Goal: Communication & Community: Answer question/provide support

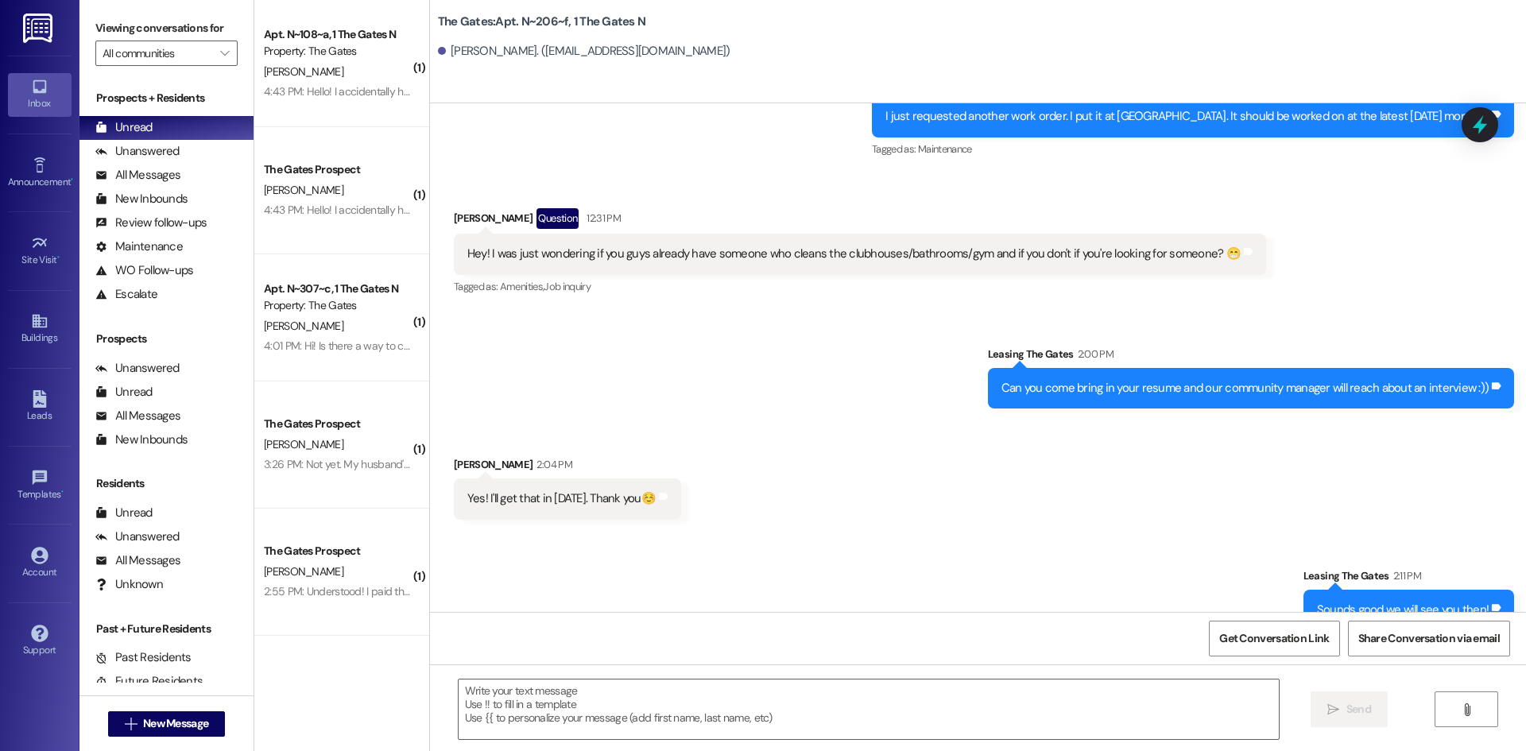
scroll to position [13374, 0]
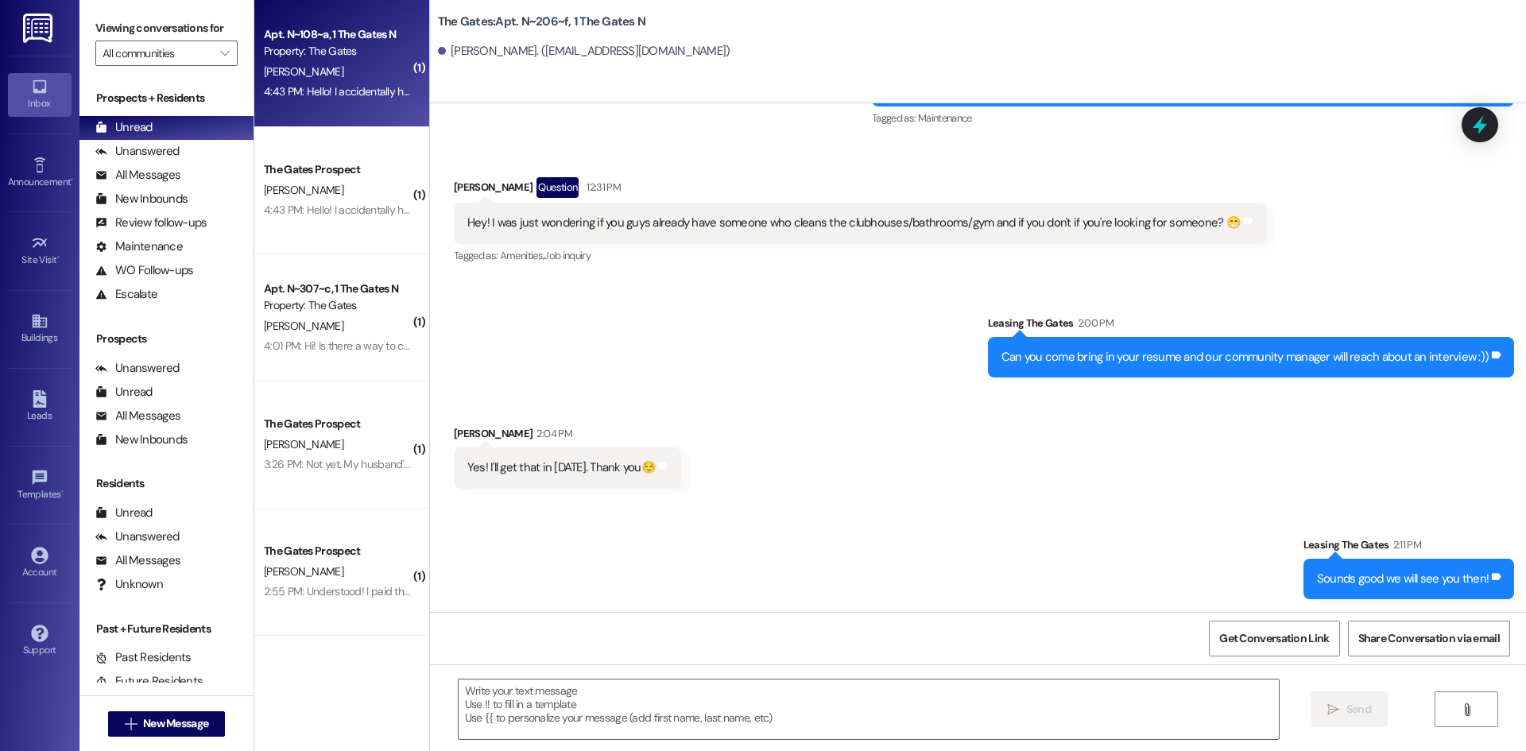
click at [333, 80] on div "[PERSON_NAME]" at bounding box center [337, 72] width 150 height 20
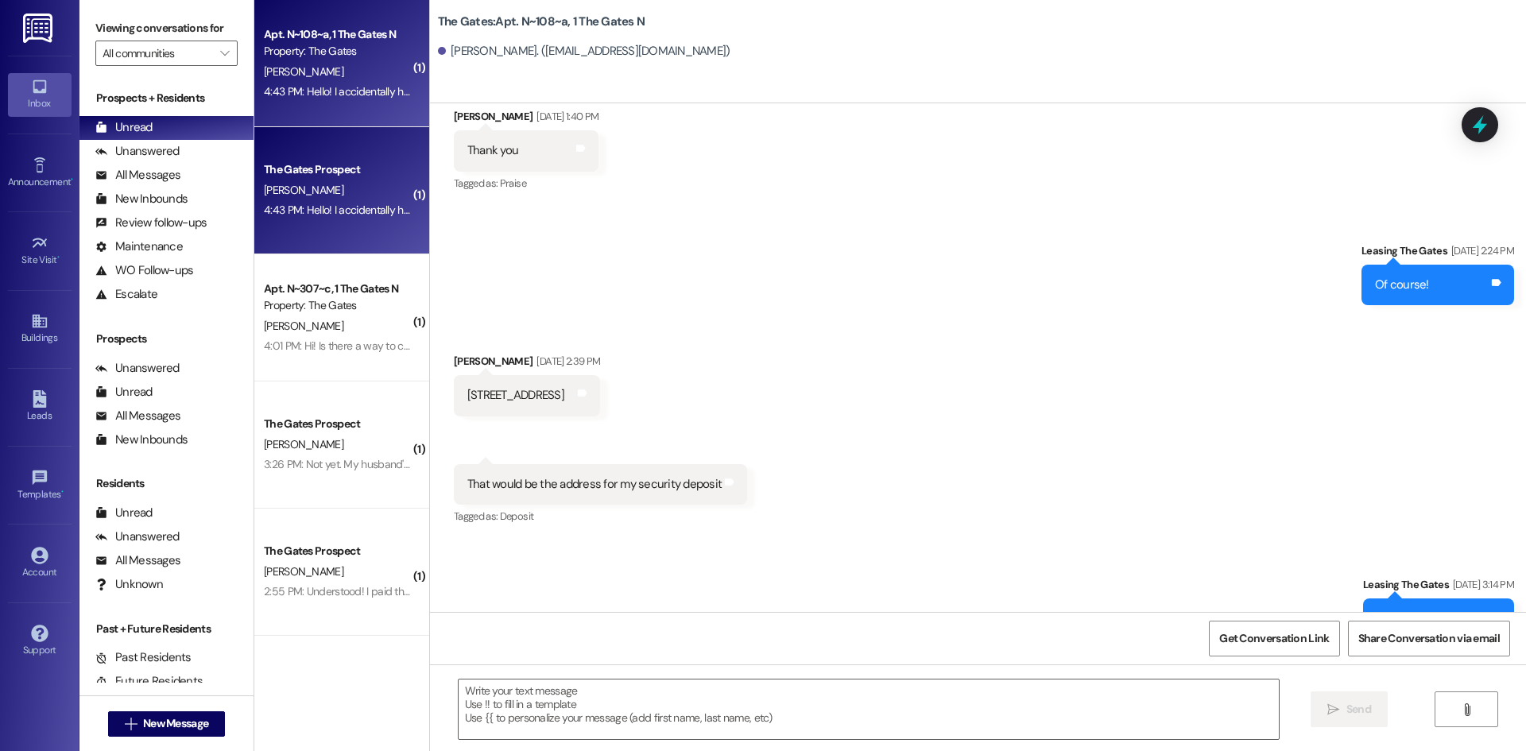
scroll to position [36311, 0]
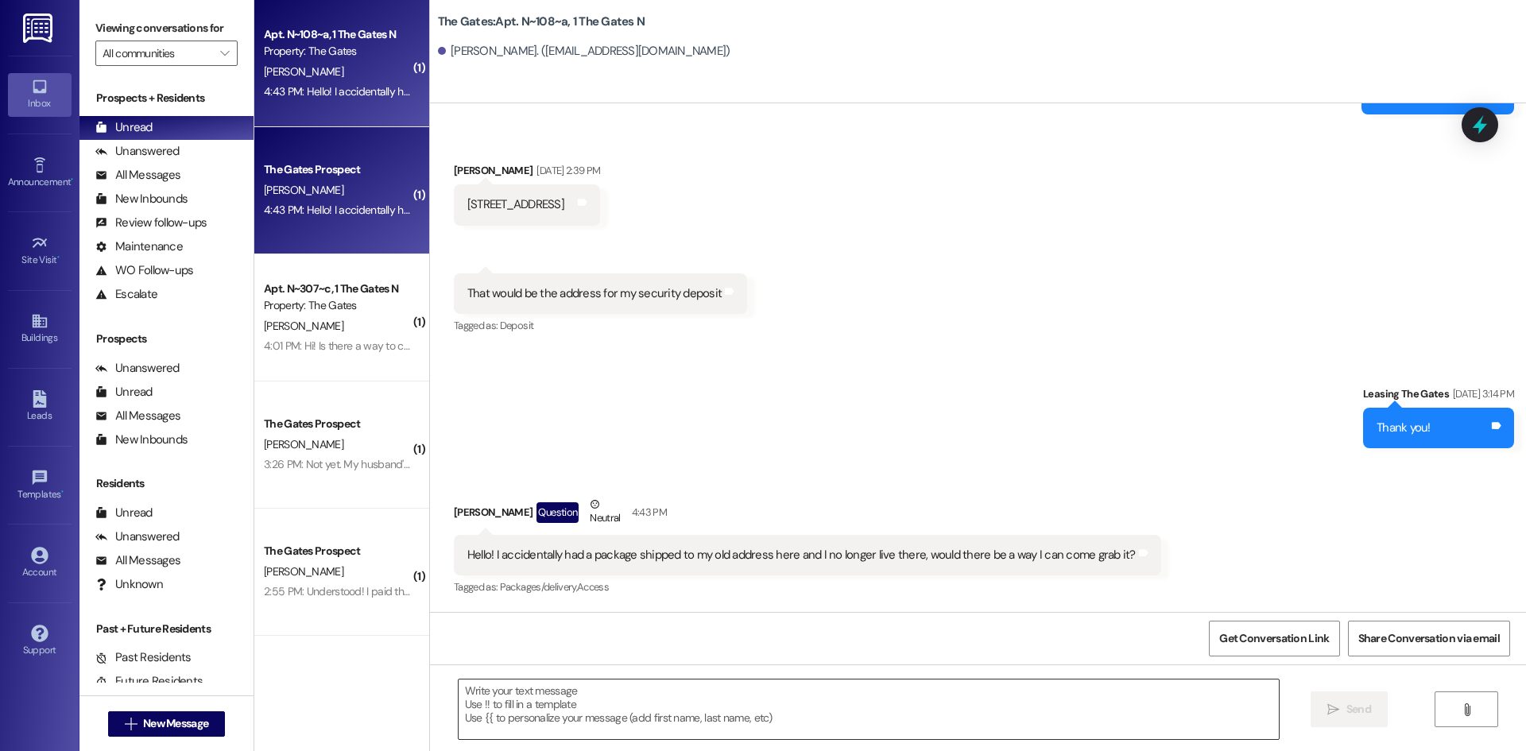
click at [665, 711] on textarea at bounding box center [869, 710] width 820 height 60
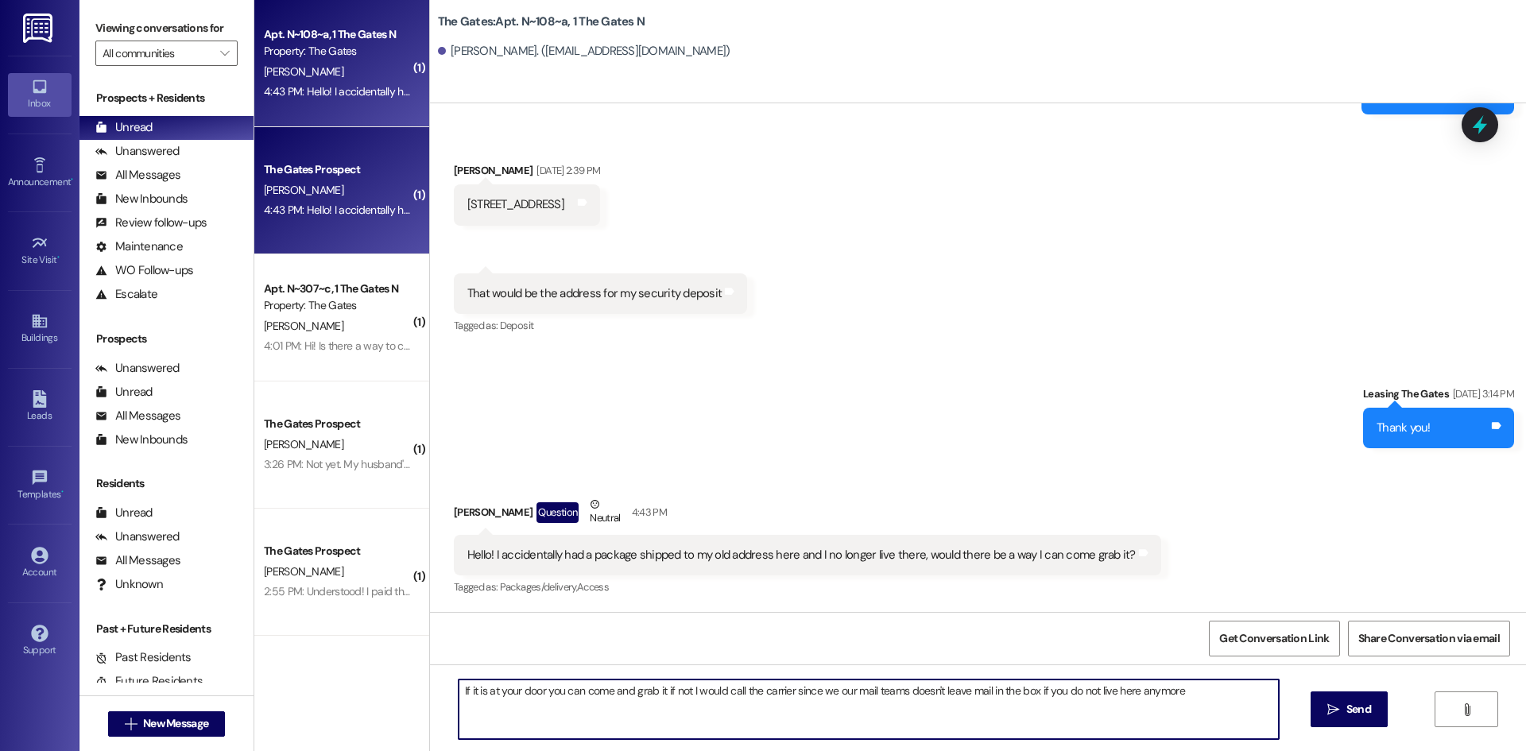
type textarea "If it is at your door you can come and grab it if not I would call the carrier …"
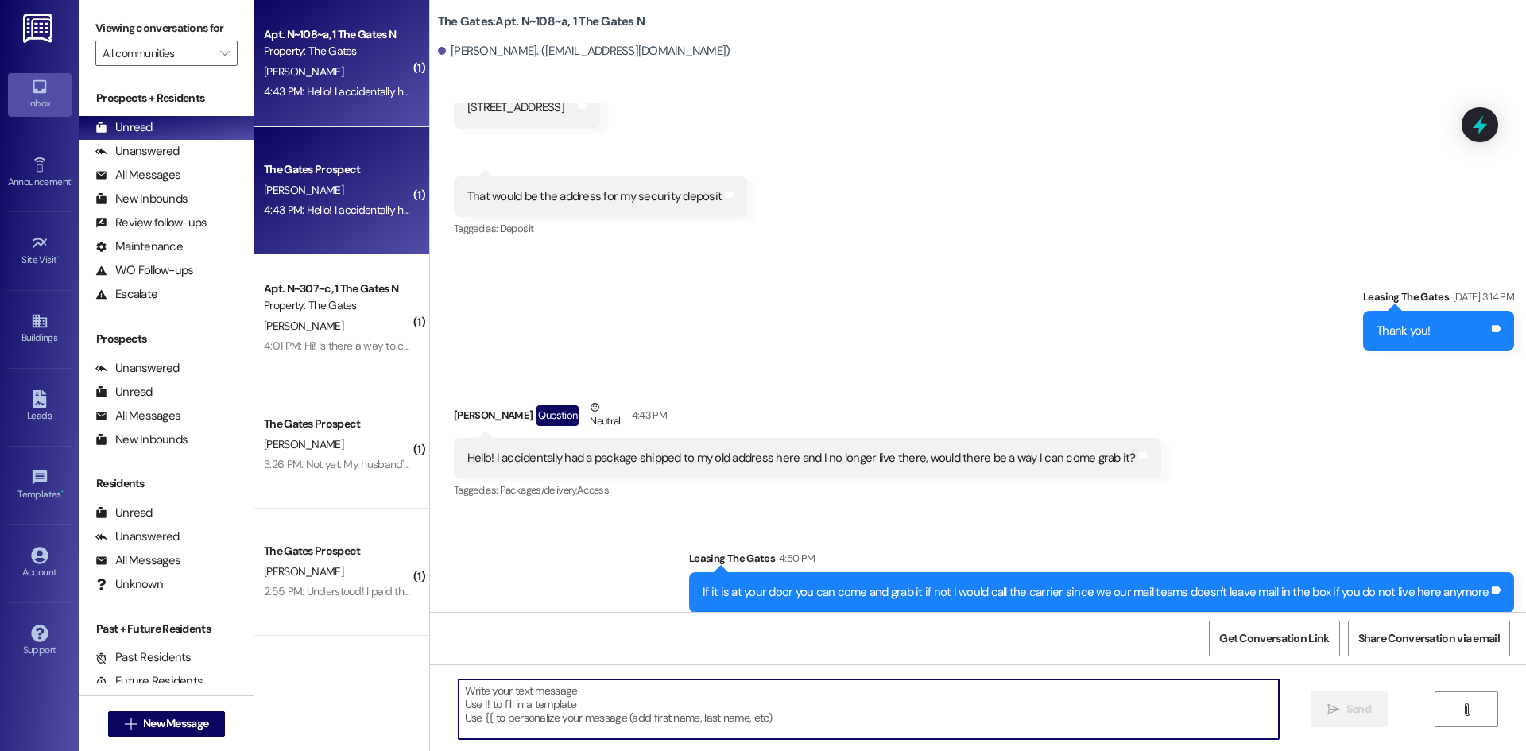
scroll to position [36421, 0]
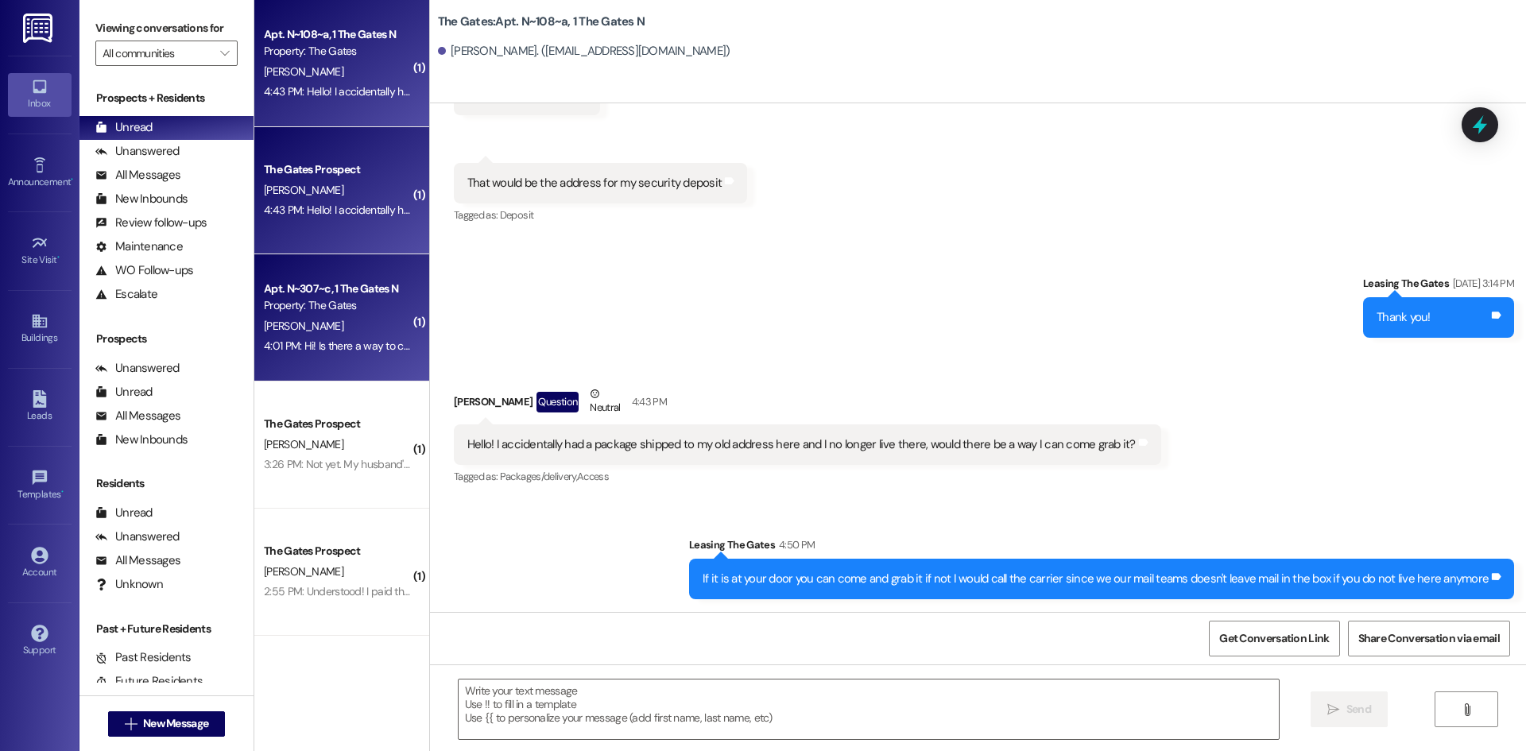
click at [328, 347] on div "4:01 PM: Hi! Is there a way to cancel my parking permit for the fall? 4:01 PM: …" at bounding box center [416, 346] width 305 height 14
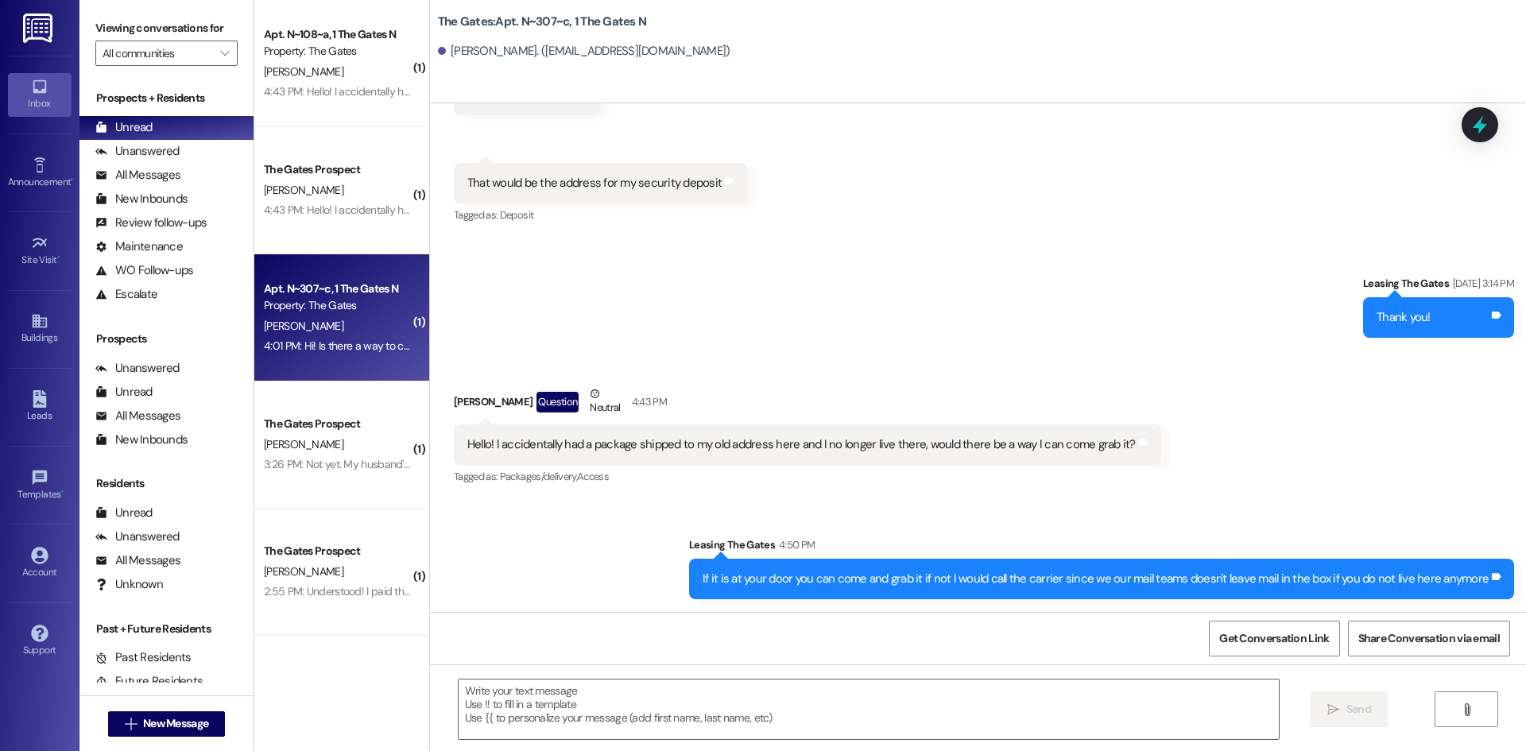
scroll to position [653, 0]
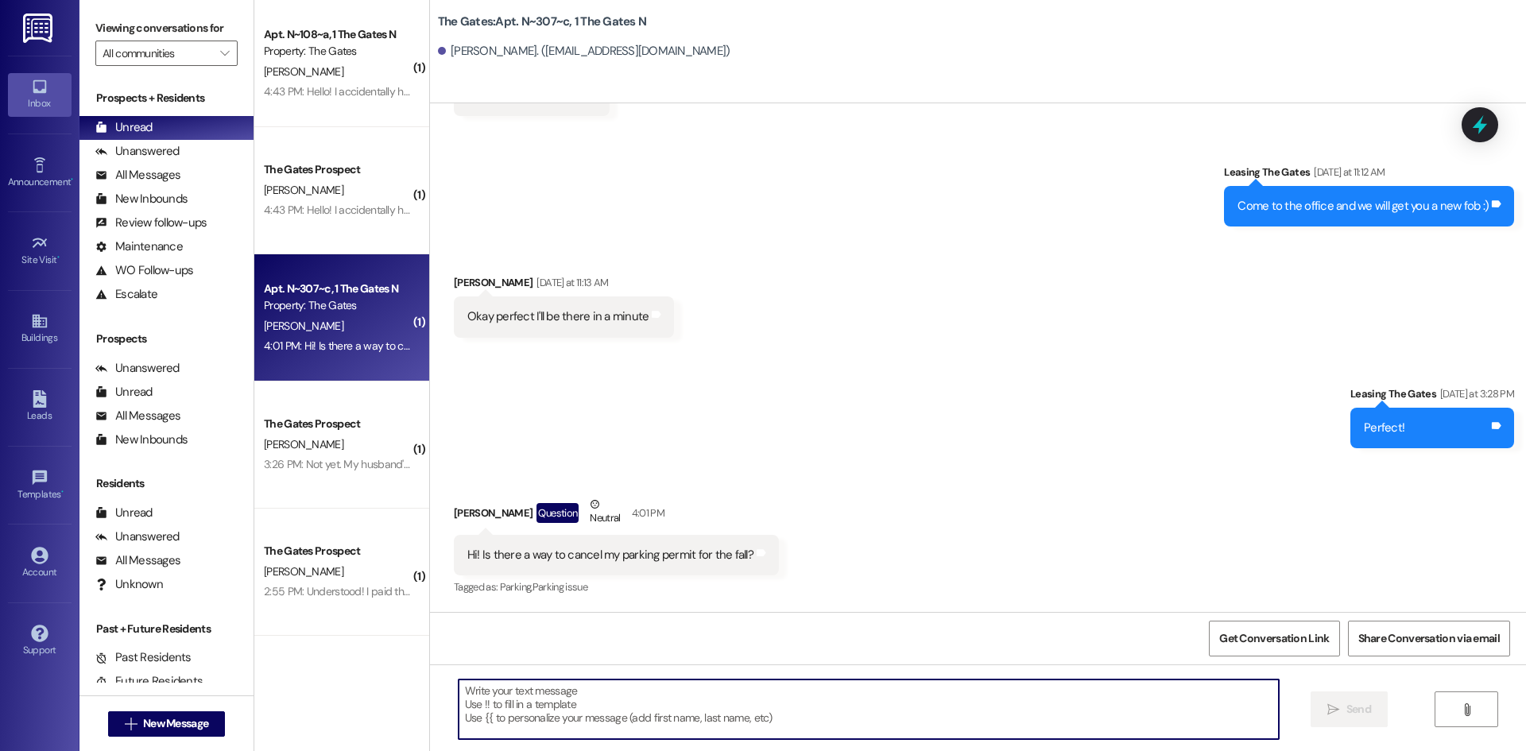
click at [541, 721] on textarea at bounding box center [869, 710] width 820 height 60
click at [572, 727] on textarea at bounding box center [869, 710] width 820 height 60
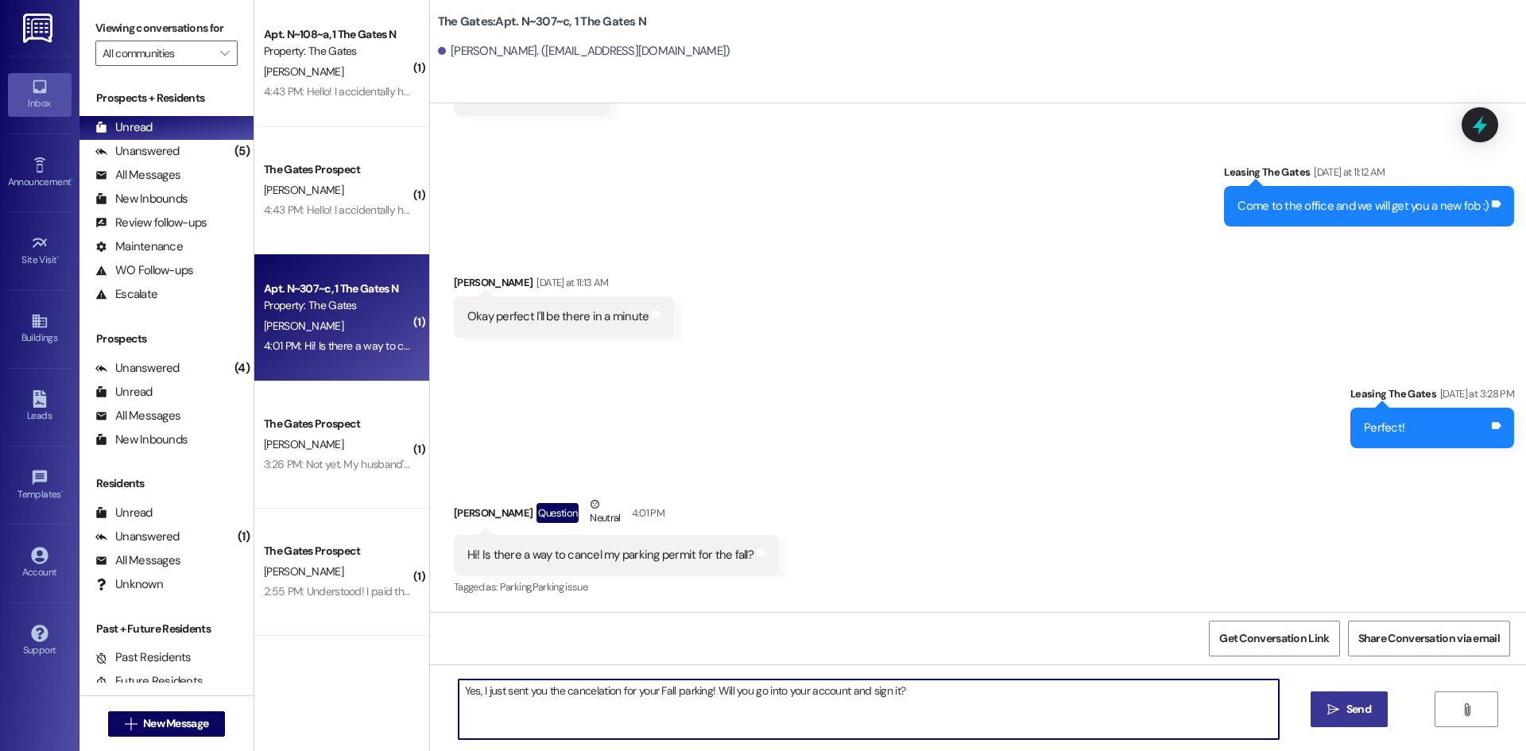
type textarea "Yes, I just sent you the cancelation for your Fall parking! Will you go into yo…"
click at [1374, 716] on button " Send" at bounding box center [1349, 710] width 77 height 36
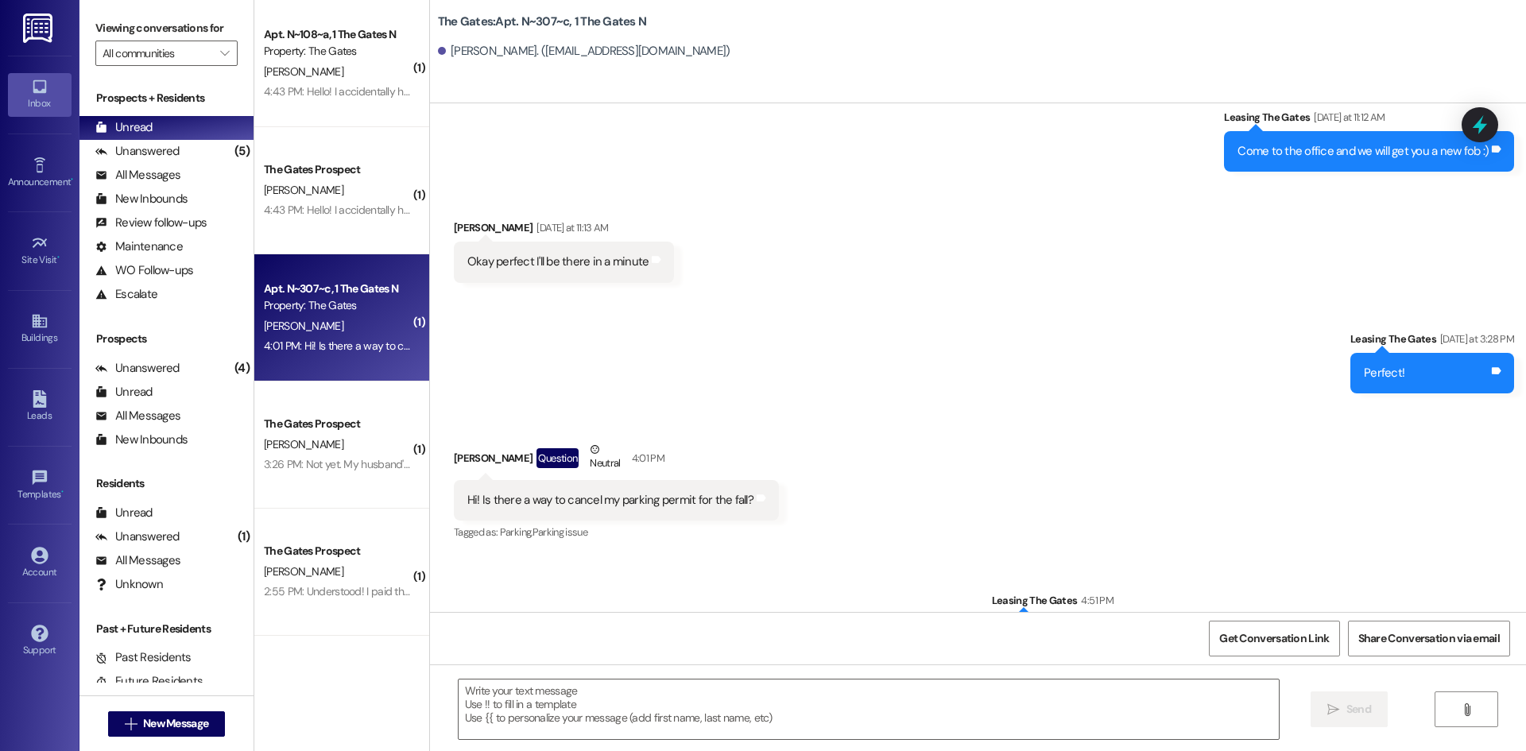
scroll to position [763, 0]
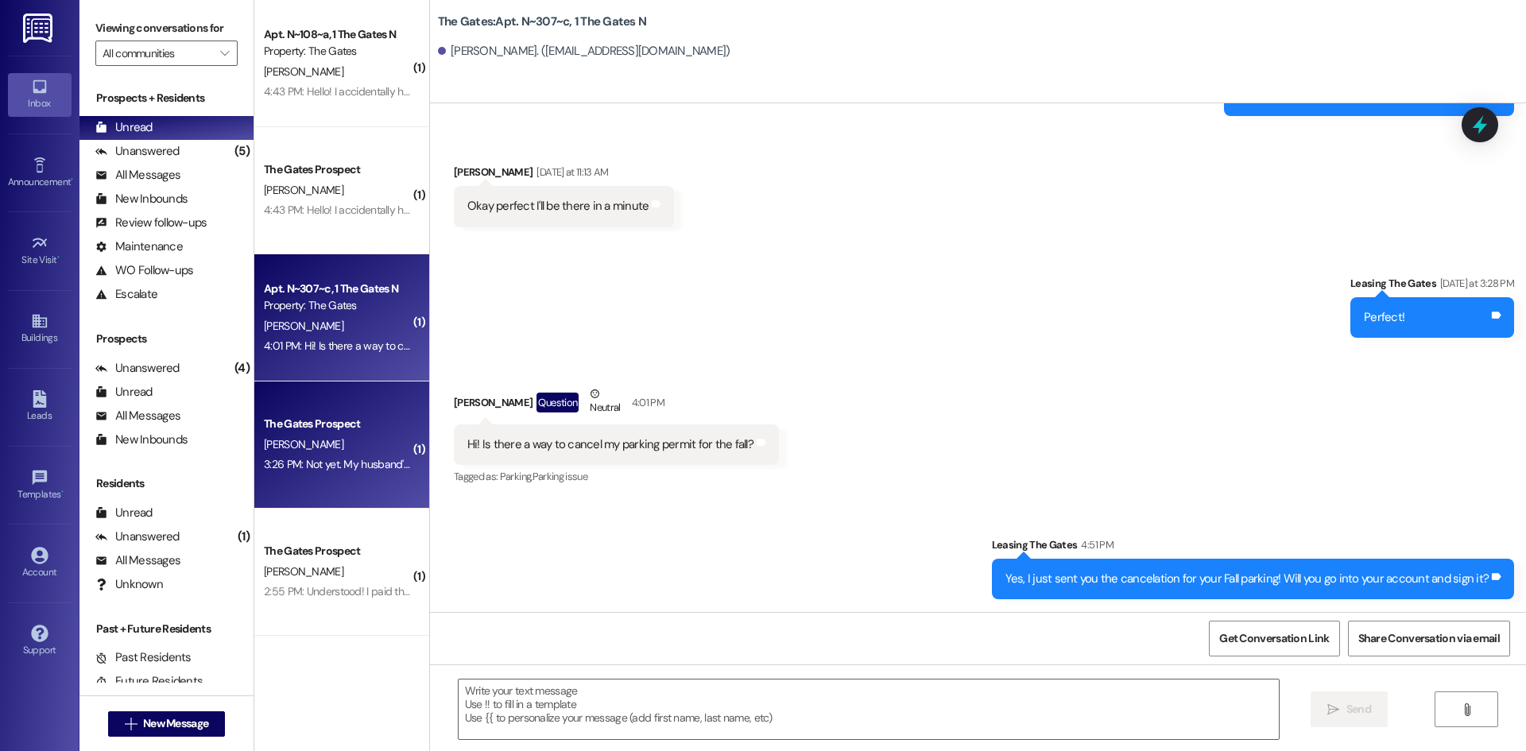
click at [324, 482] on div "The Gates Prospect [PERSON_NAME] 3:26 PM: Not yet. My husband's been busy so ho…" at bounding box center [341, 445] width 175 height 127
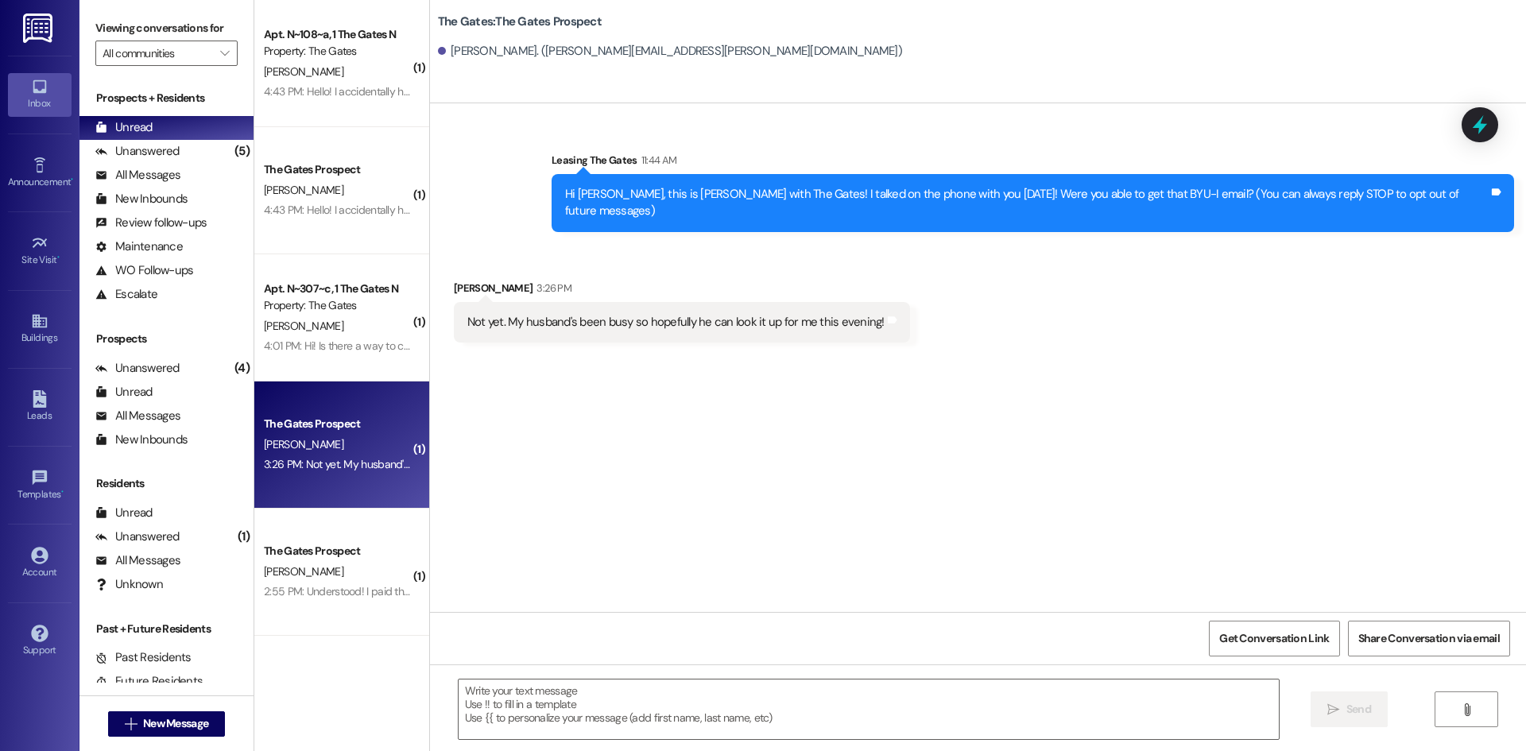
scroll to position [0, 0]
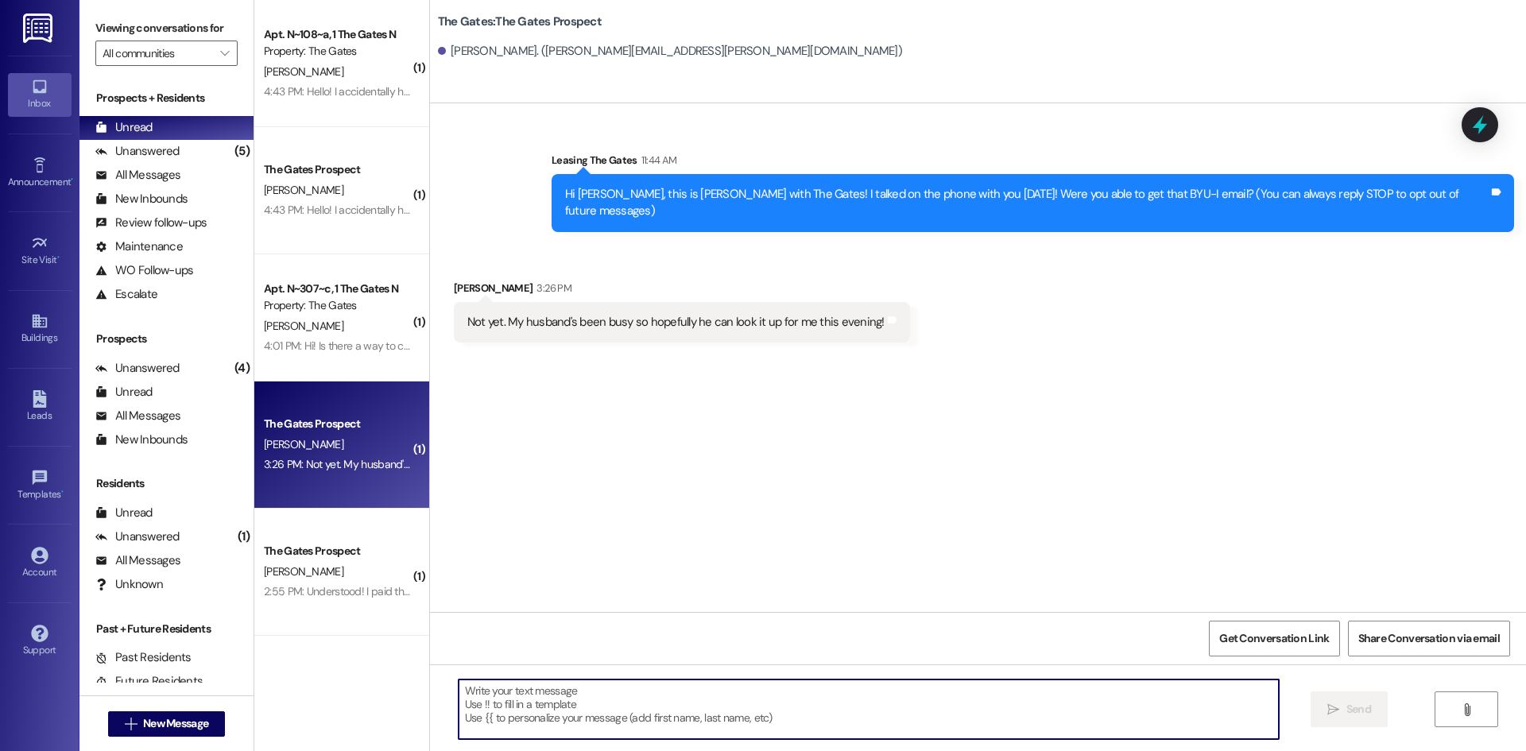
click at [673, 716] on textarea at bounding box center [869, 710] width 820 height 60
type textarea "Sounds good, just keep us updated :))"
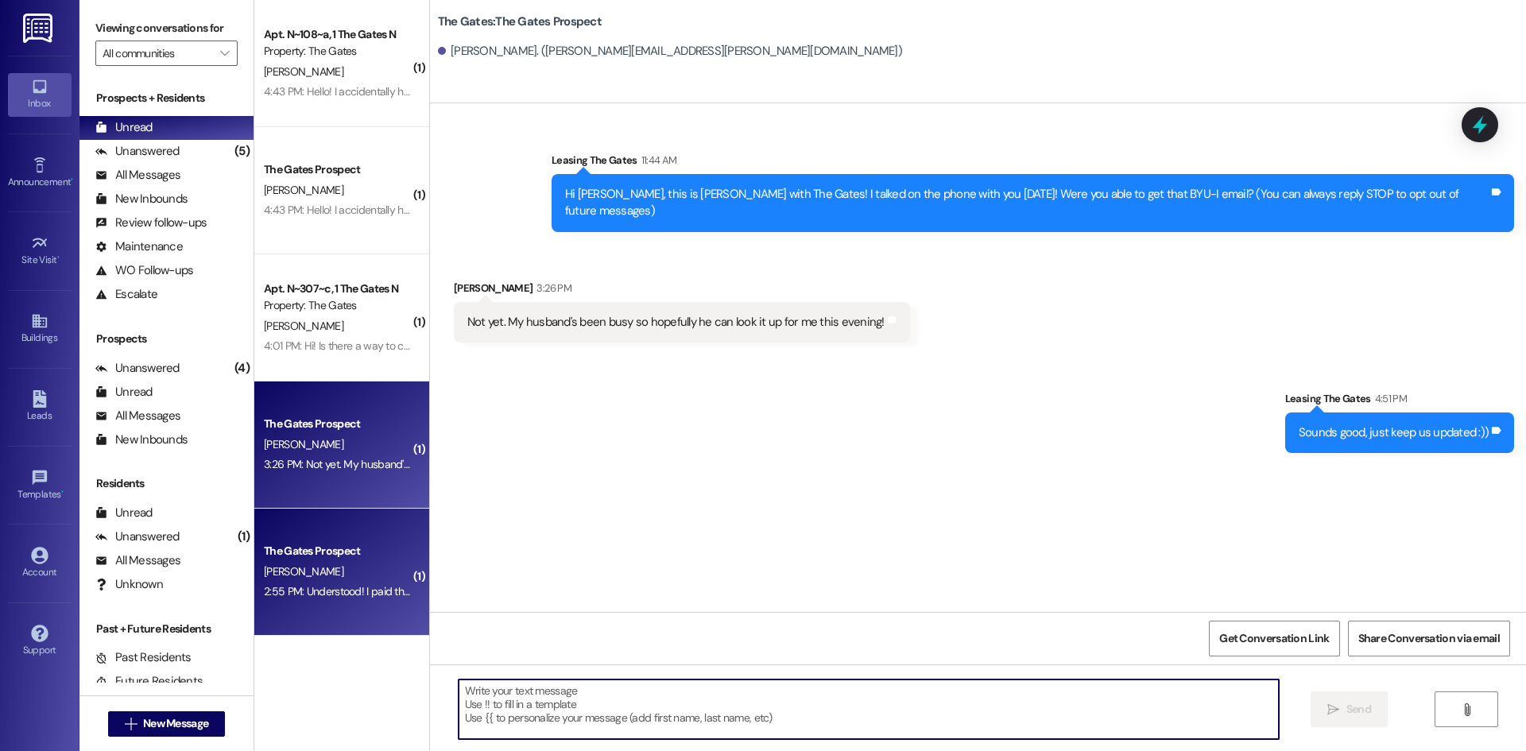
click at [297, 585] on div "2:55 PM: Understood! I paid the fees [DATE] before 7! 2:55 PM: Understood! I pa…" at bounding box center [386, 591] width 244 height 14
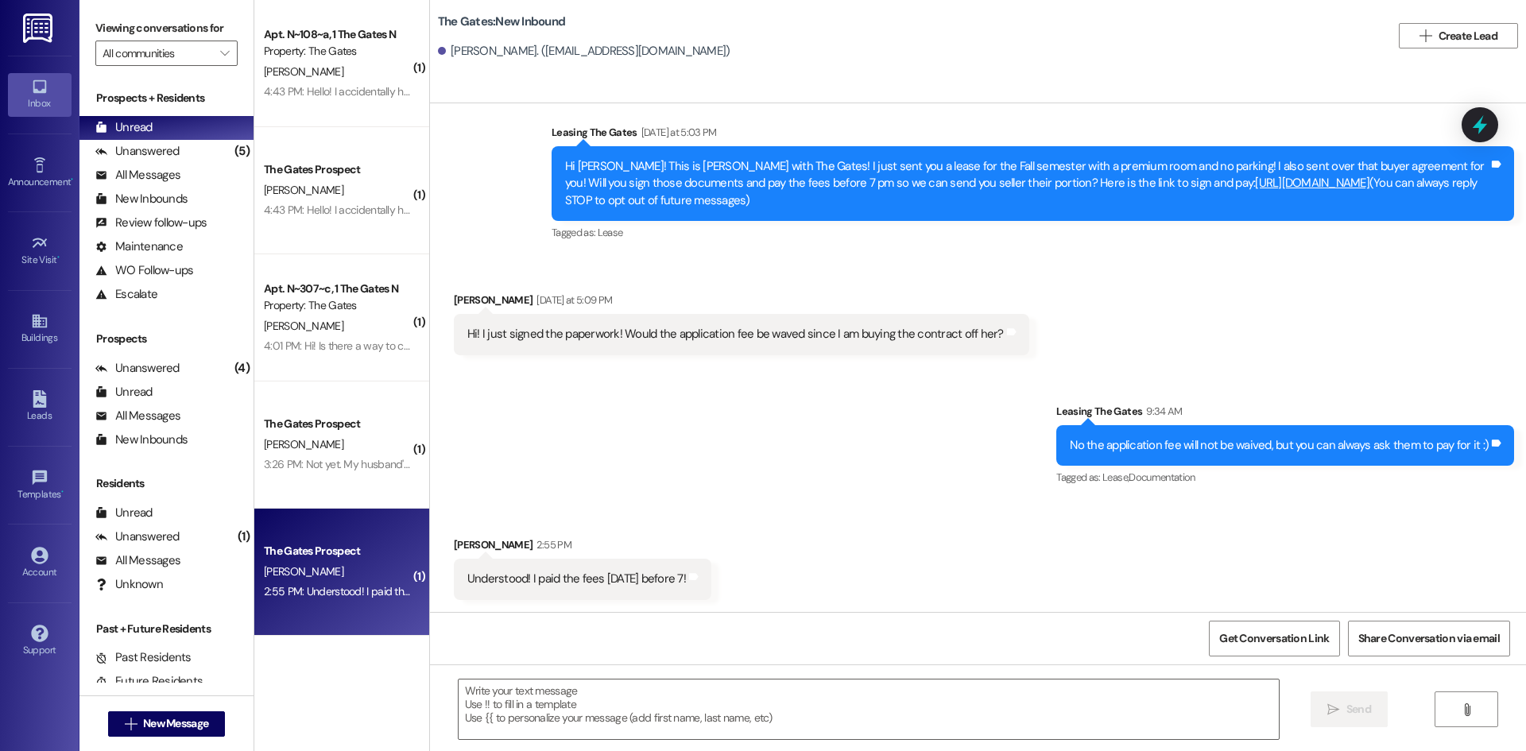
scroll to position [179, 0]
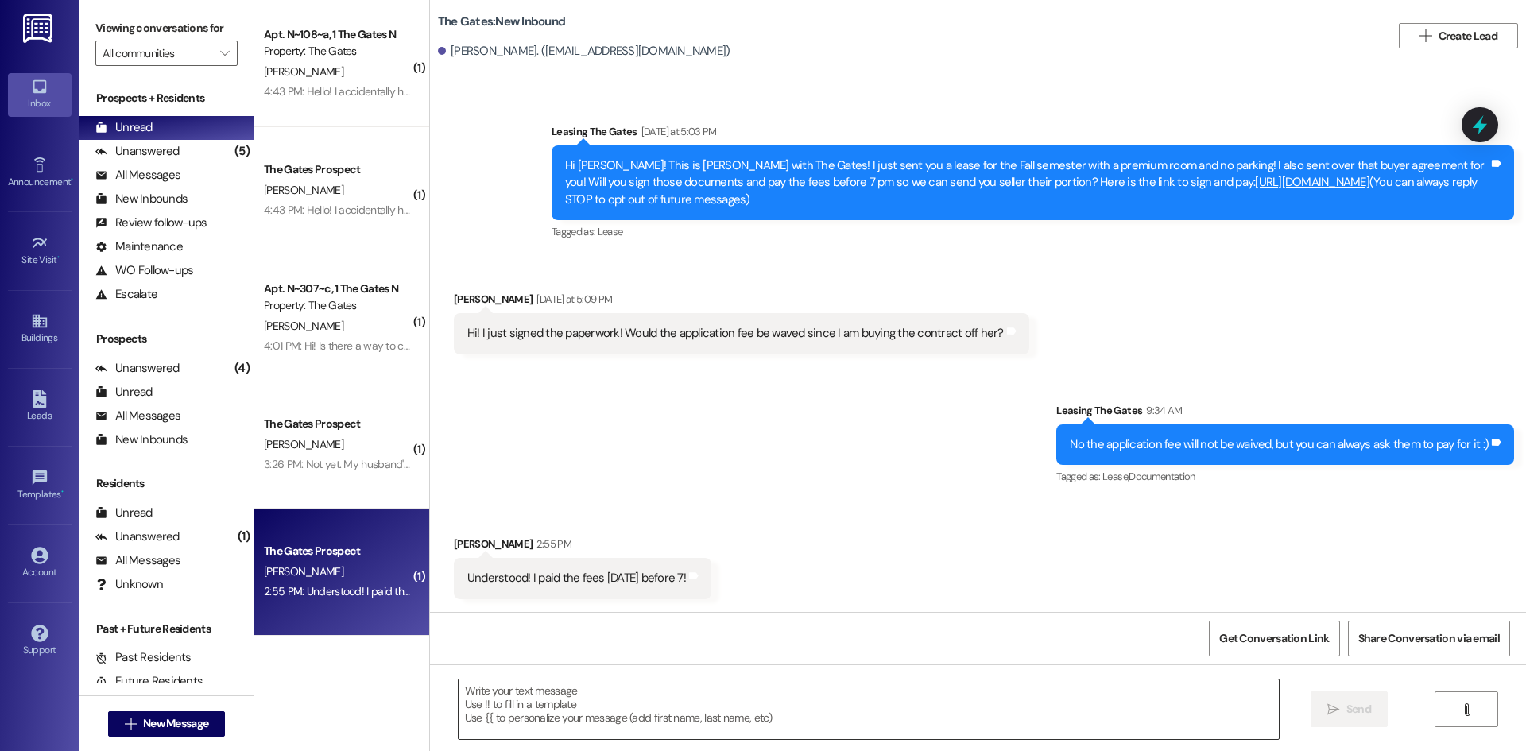
click at [556, 718] on textarea at bounding box center [869, 710] width 820 height 60
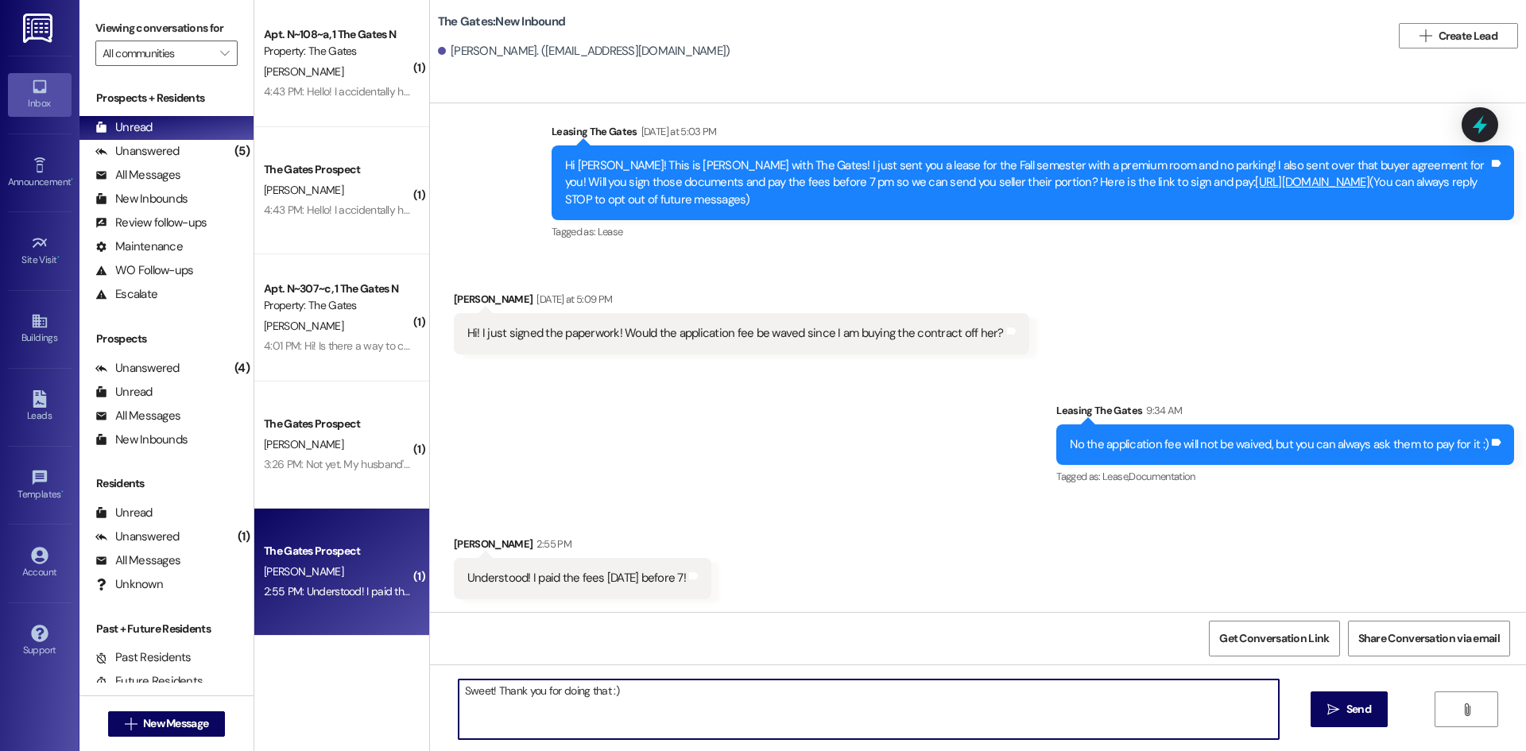
type textarea "Sweet! Thank you for doing that :)"
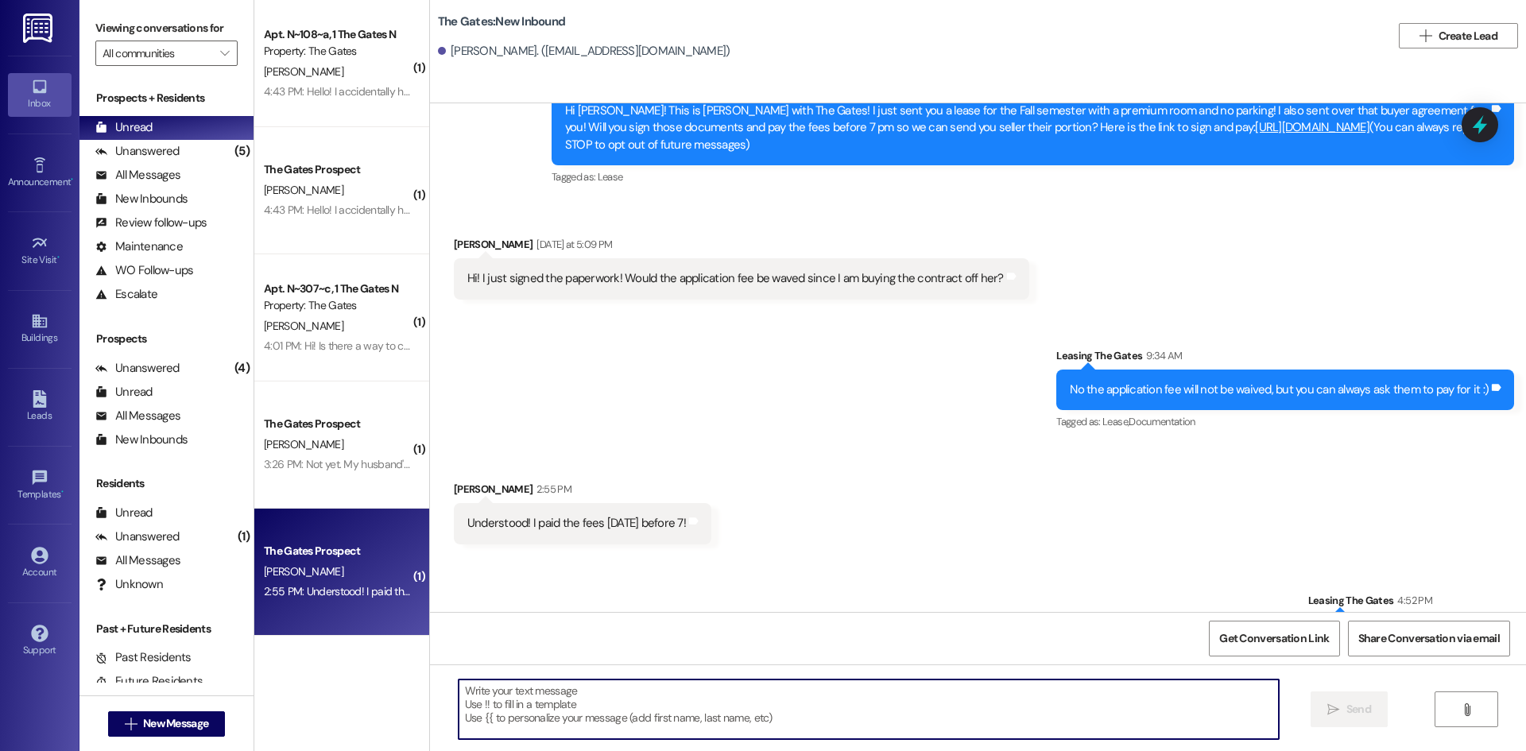
scroll to position [289, 0]
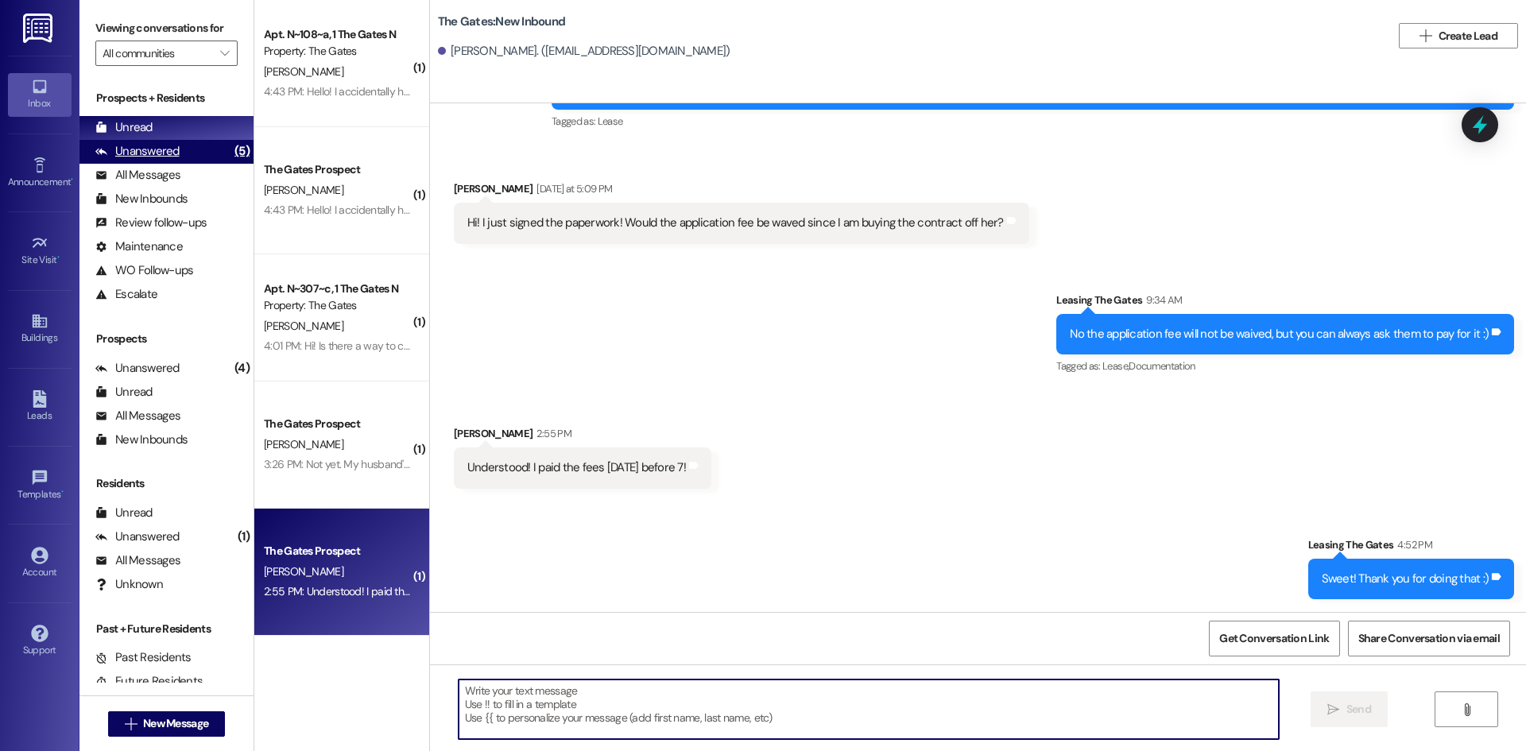
click at [172, 147] on div "Unanswered" at bounding box center [137, 151] width 84 height 17
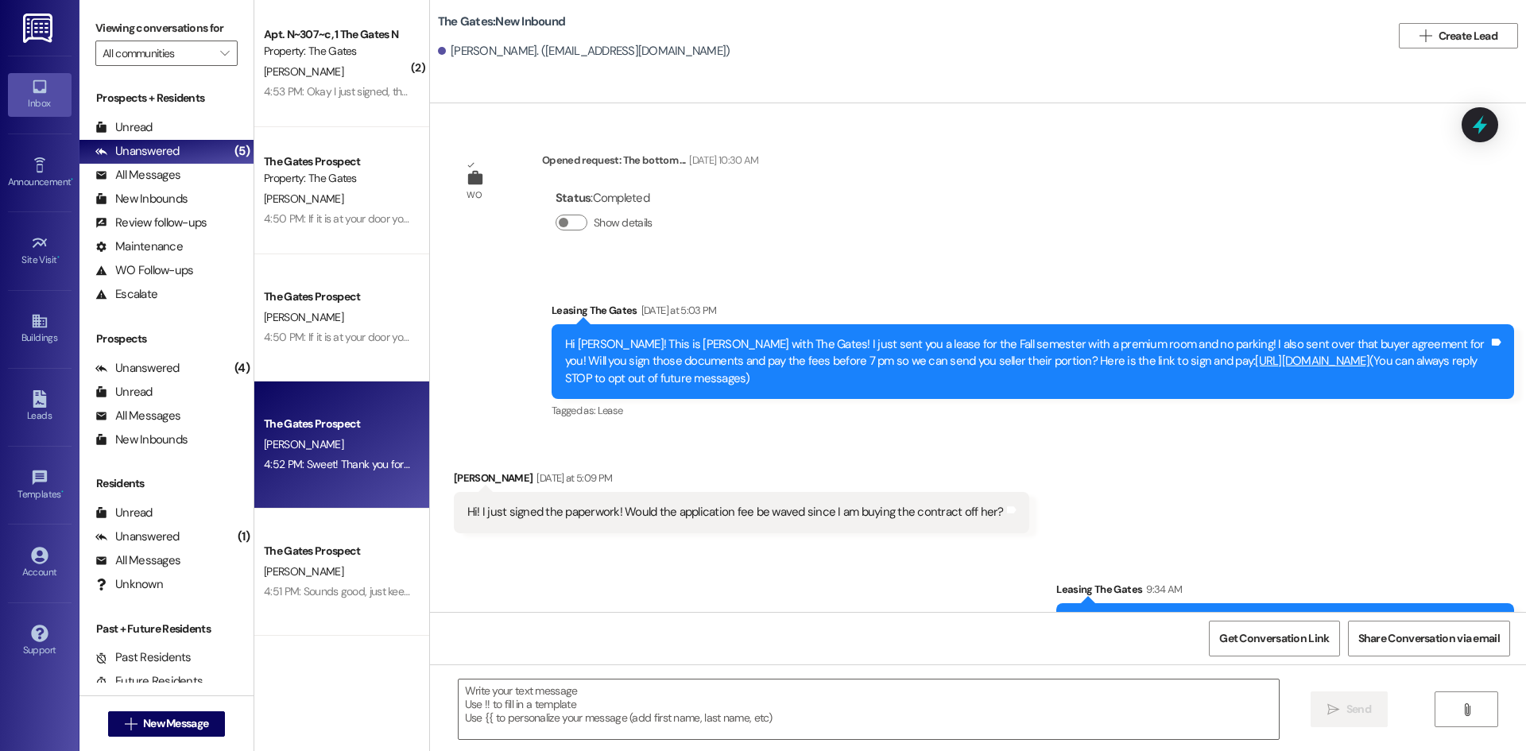
scroll to position [178, 0]
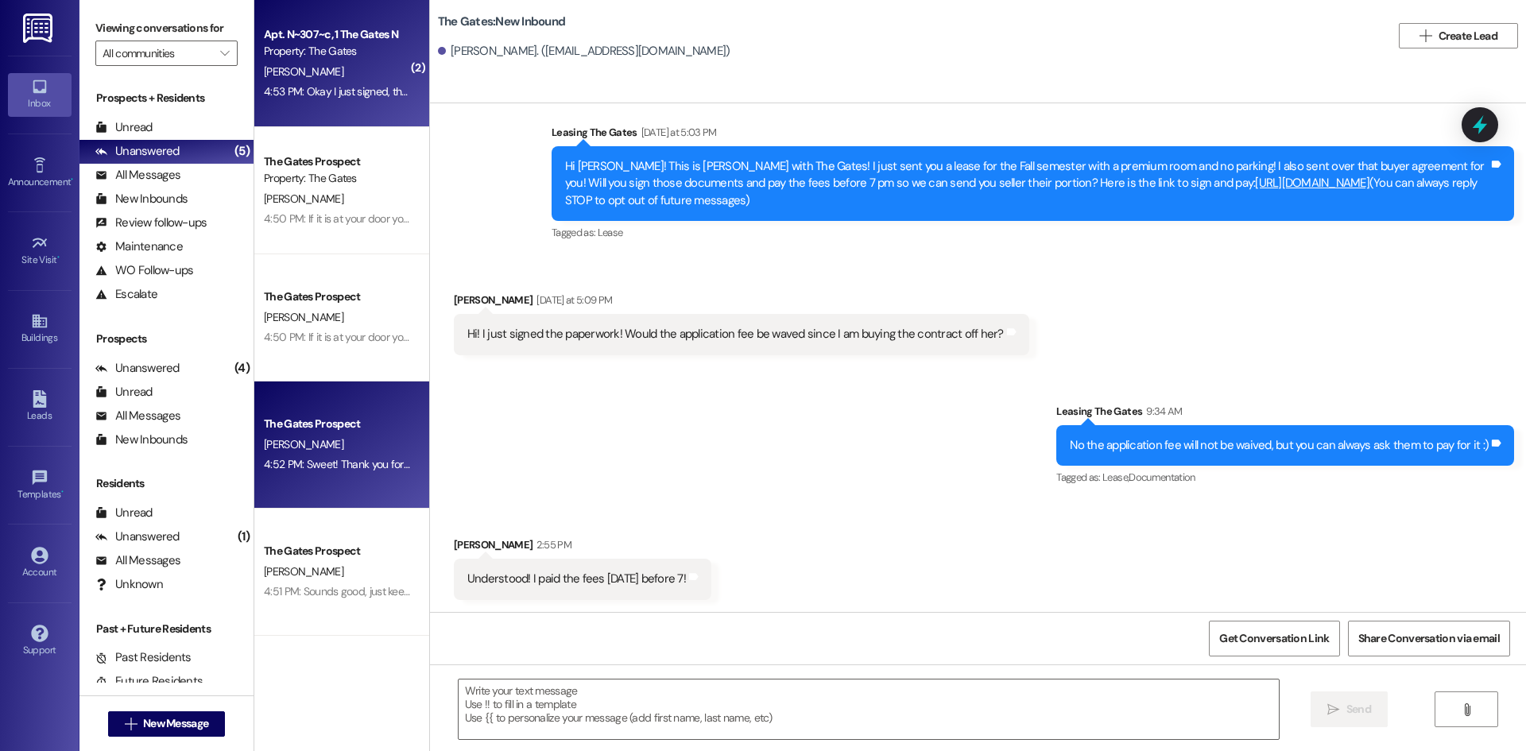
click at [289, 56] on div "Property: The Gates" at bounding box center [337, 51] width 147 height 17
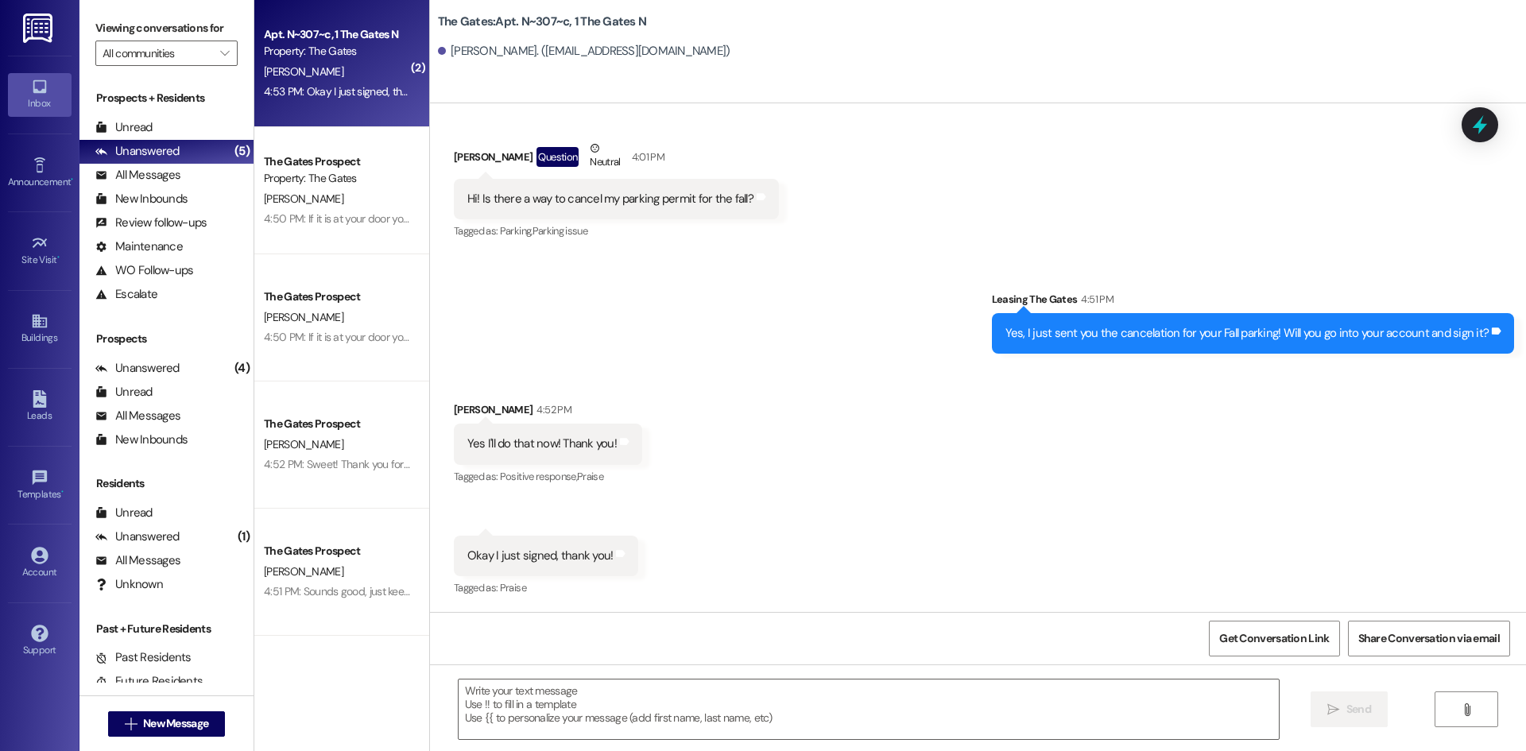
scroll to position [1010, 0]
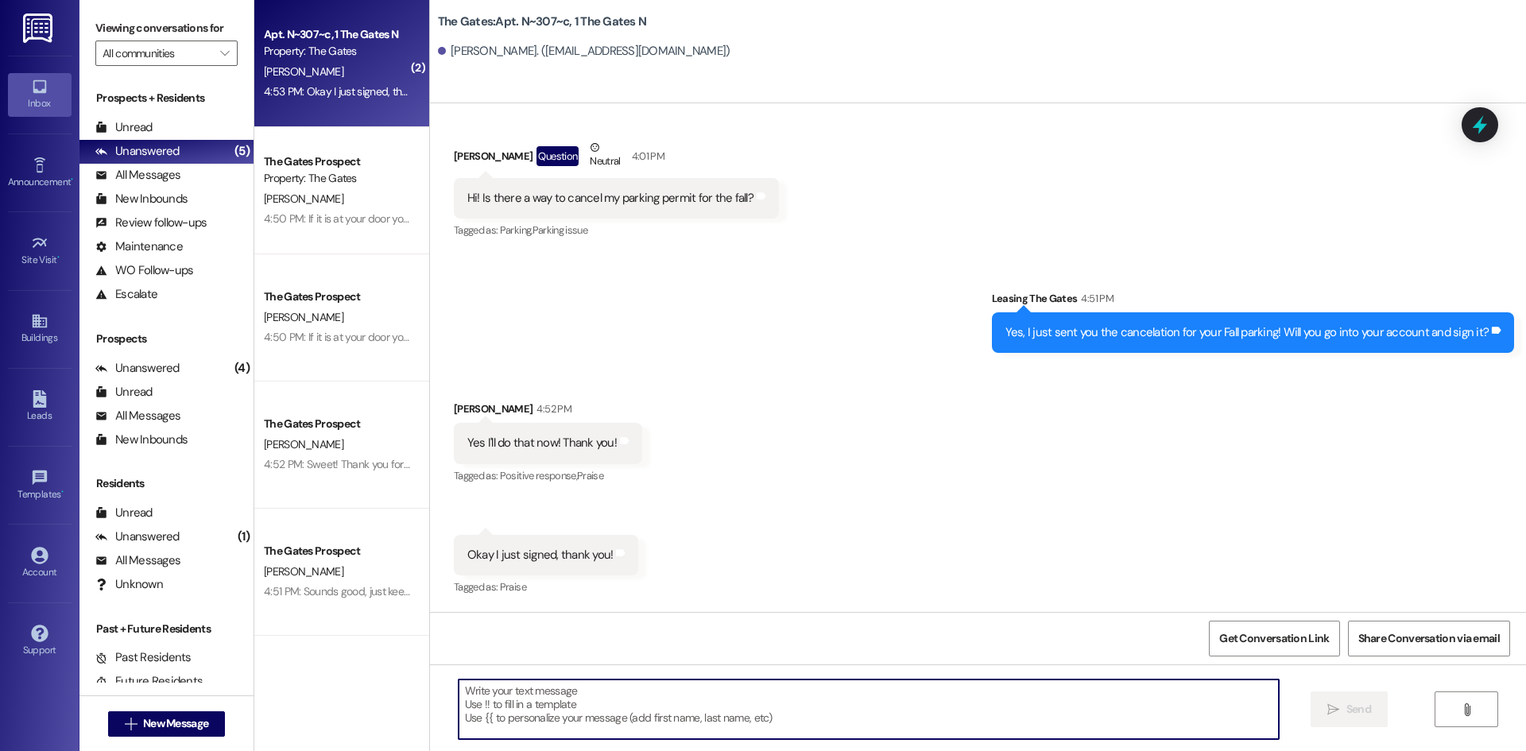
click at [559, 708] on textarea at bounding box center [869, 710] width 820 height 60
type textarea "Of course! Thank you :))"
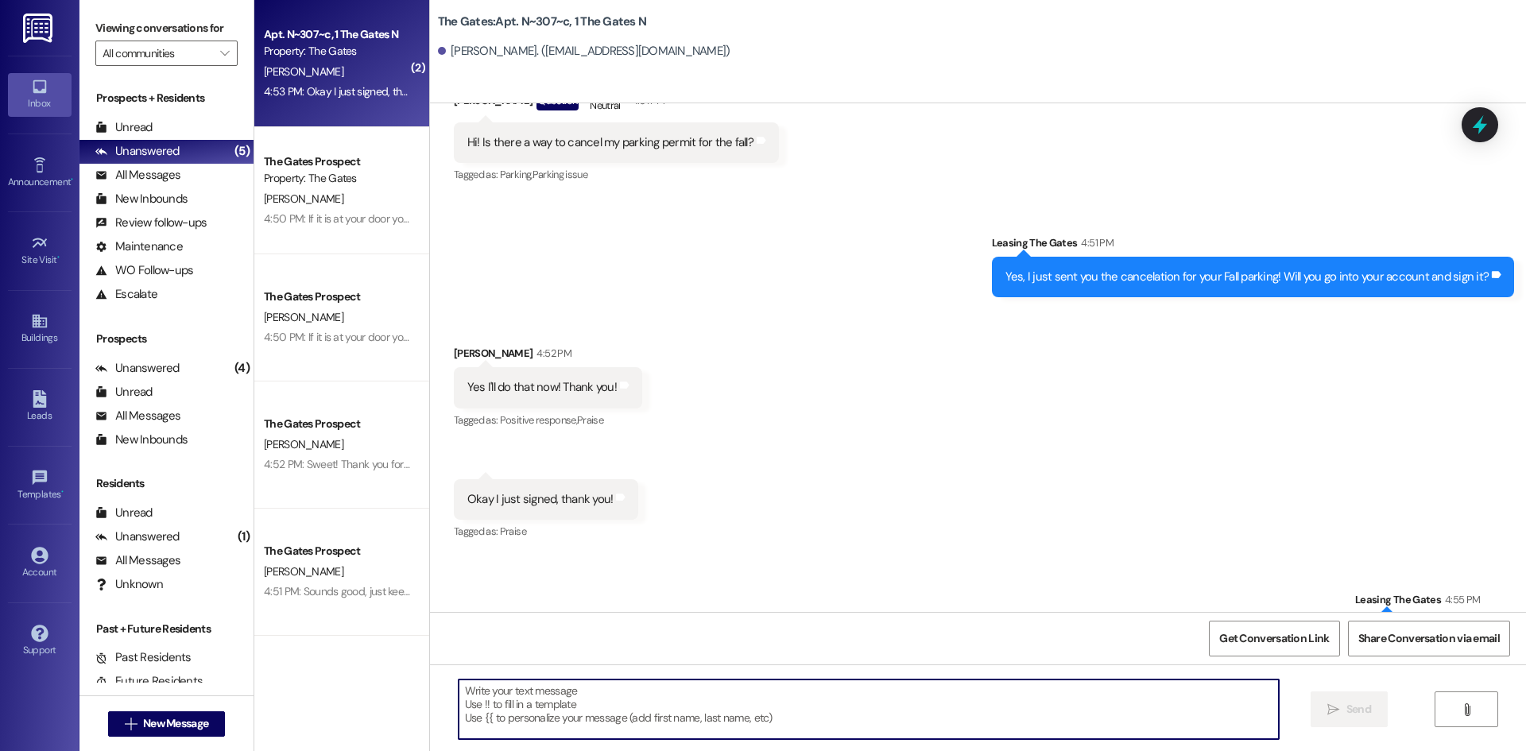
scroll to position [1120, 0]
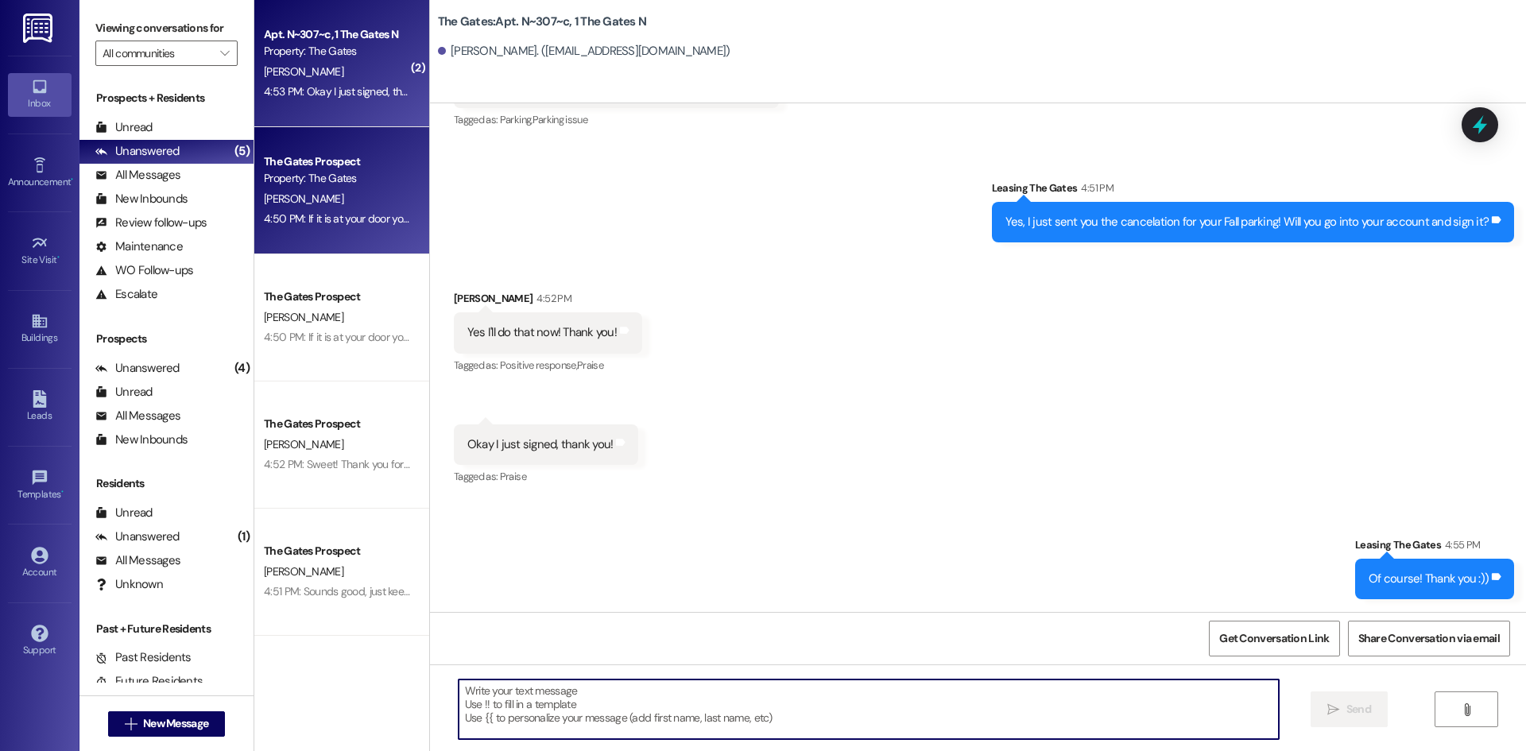
click at [293, 211] on div "4:50 PM: If it is at your door you can come and grab it if not I would call the…" at bounding box center [646, 218] width 765 height 14
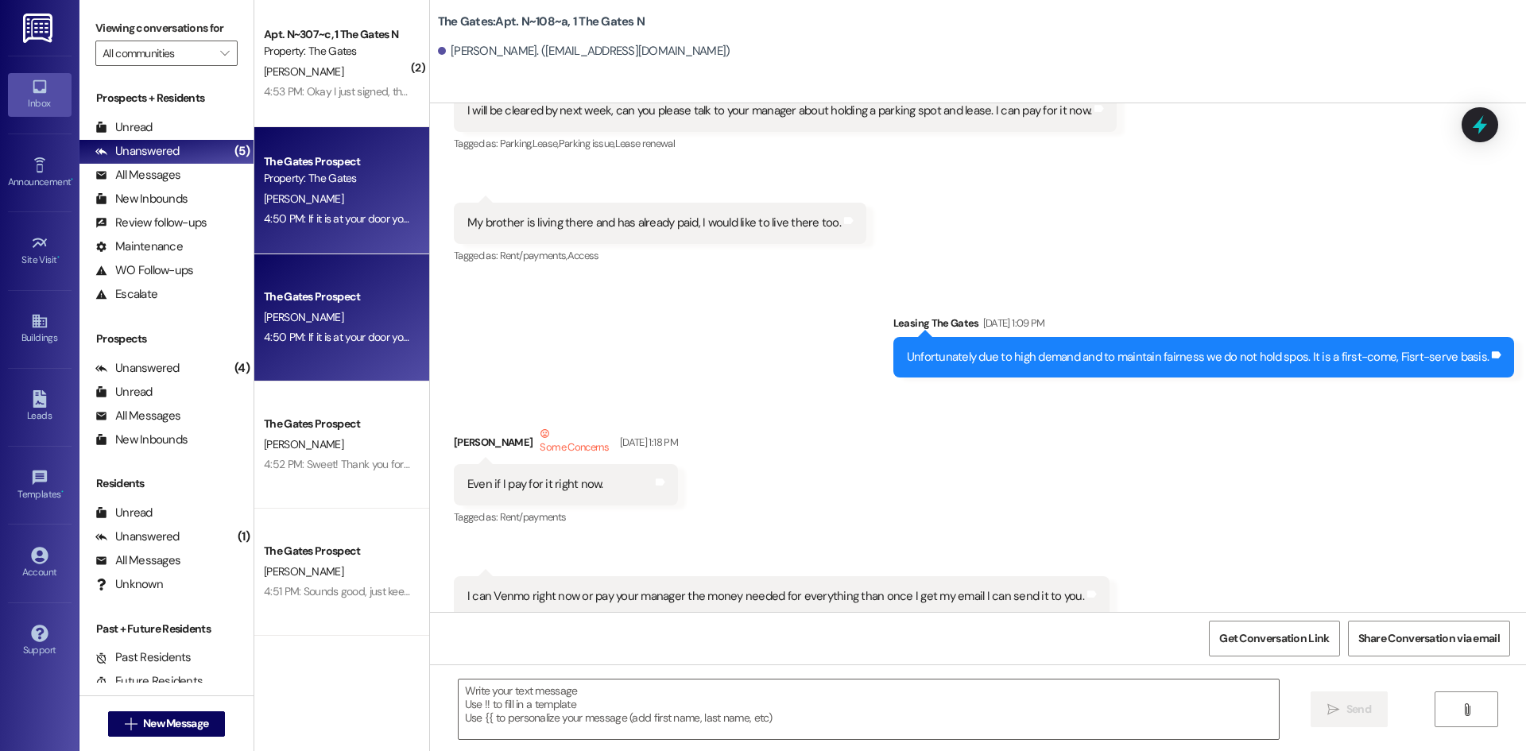
scroll to position [36421, 0]
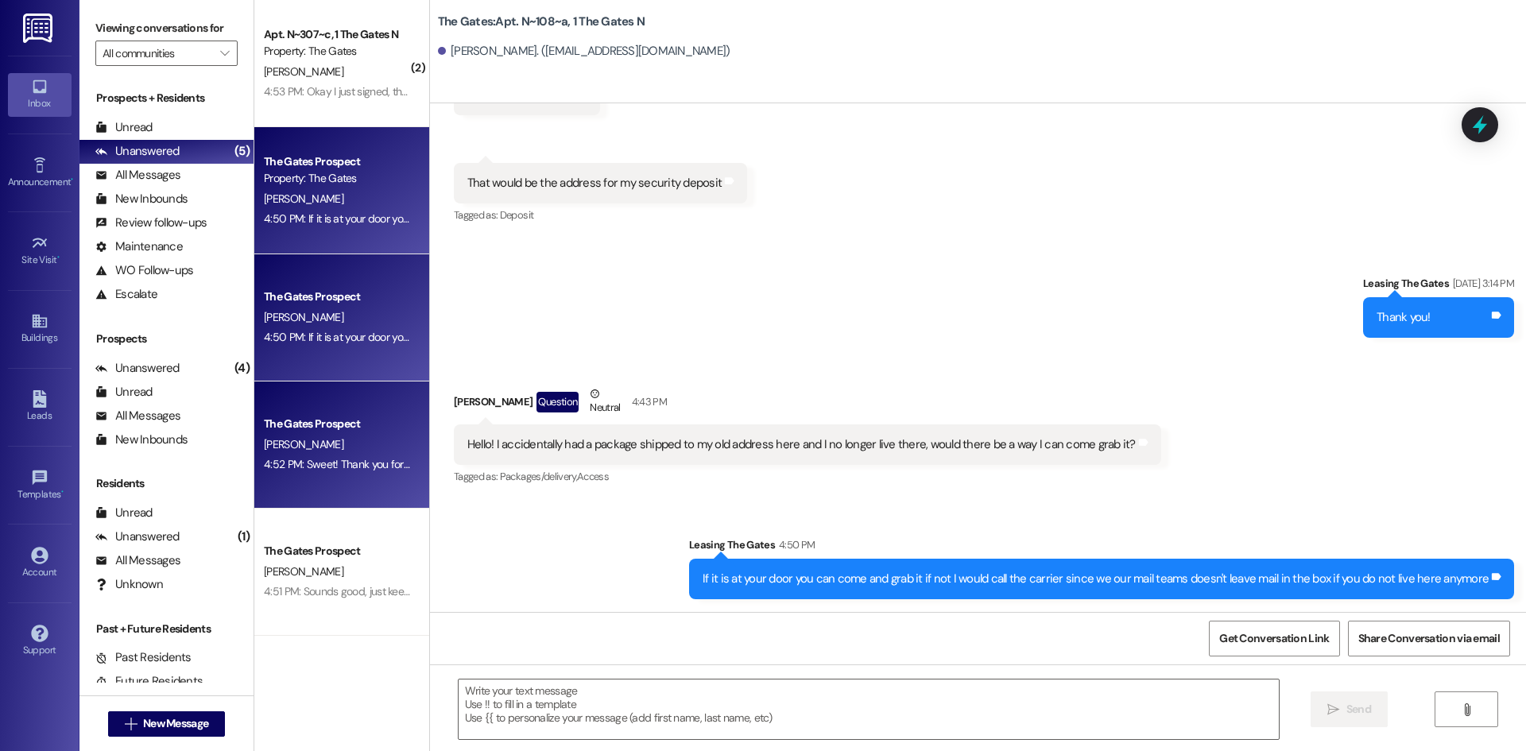
click at [320, 448] on div "[PERSON_NAME]" at bounding box center [337, 445] width 150 height 20
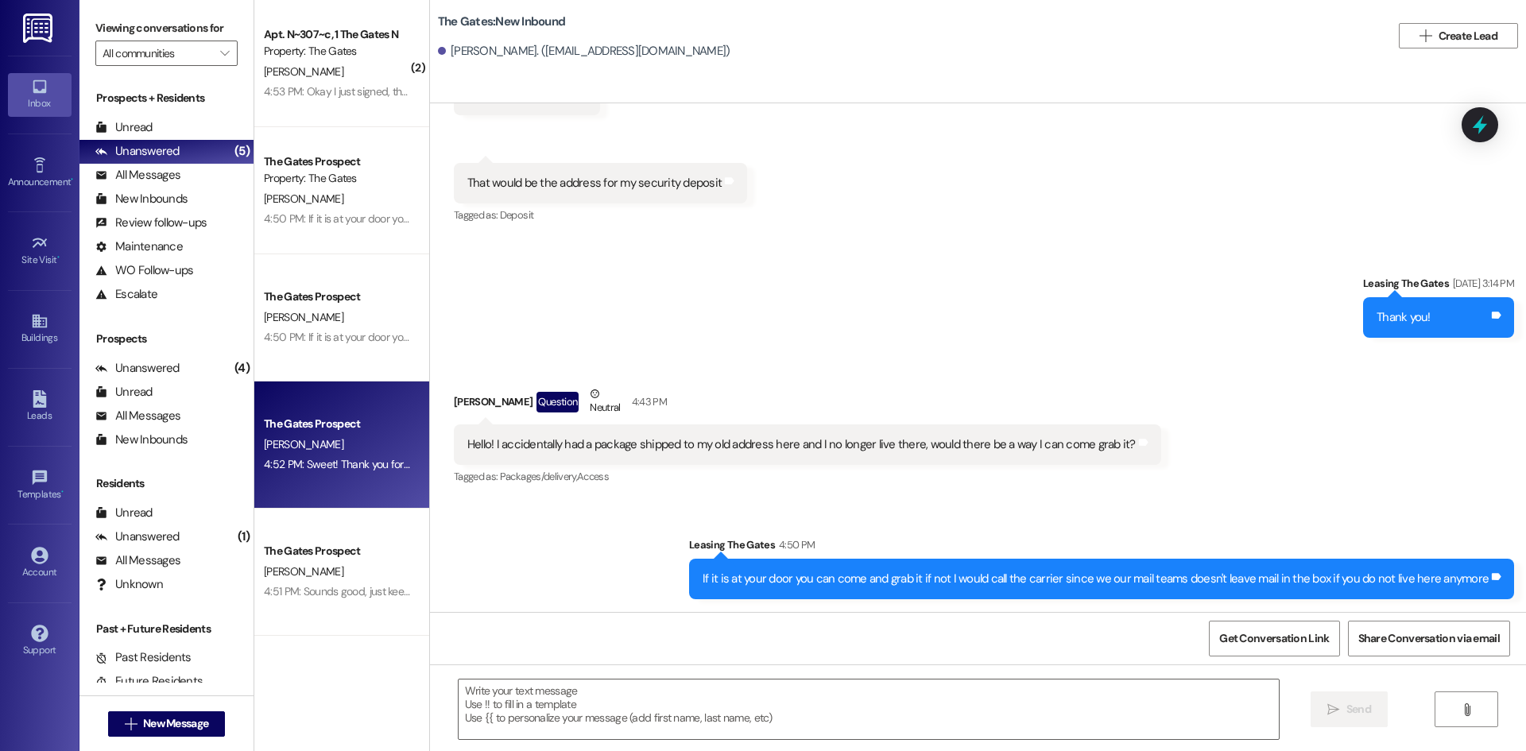
scroll to position [289, 0]
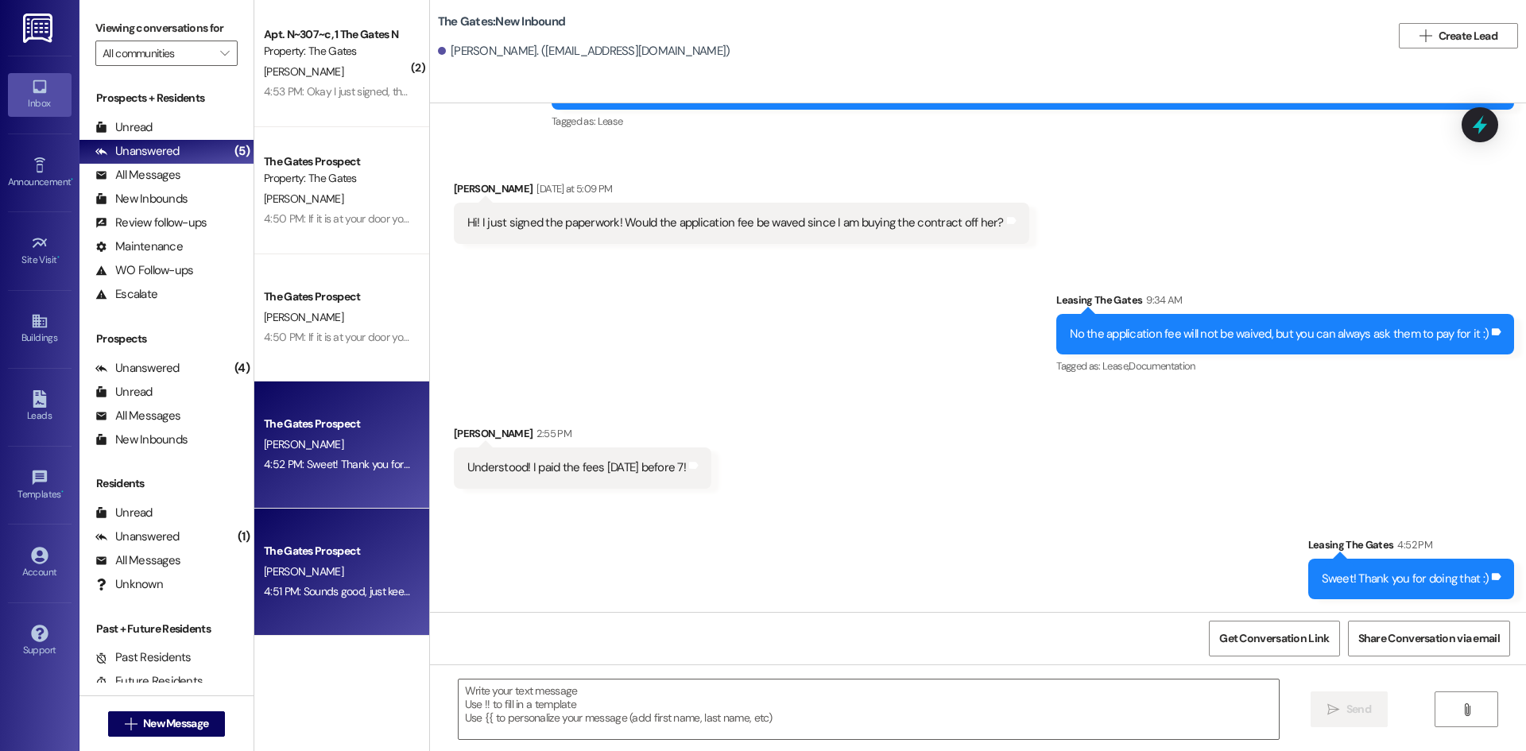
click at [356, 552] on div "The Gates Prospect" at bounding box center [337, 551] width 147 height 17
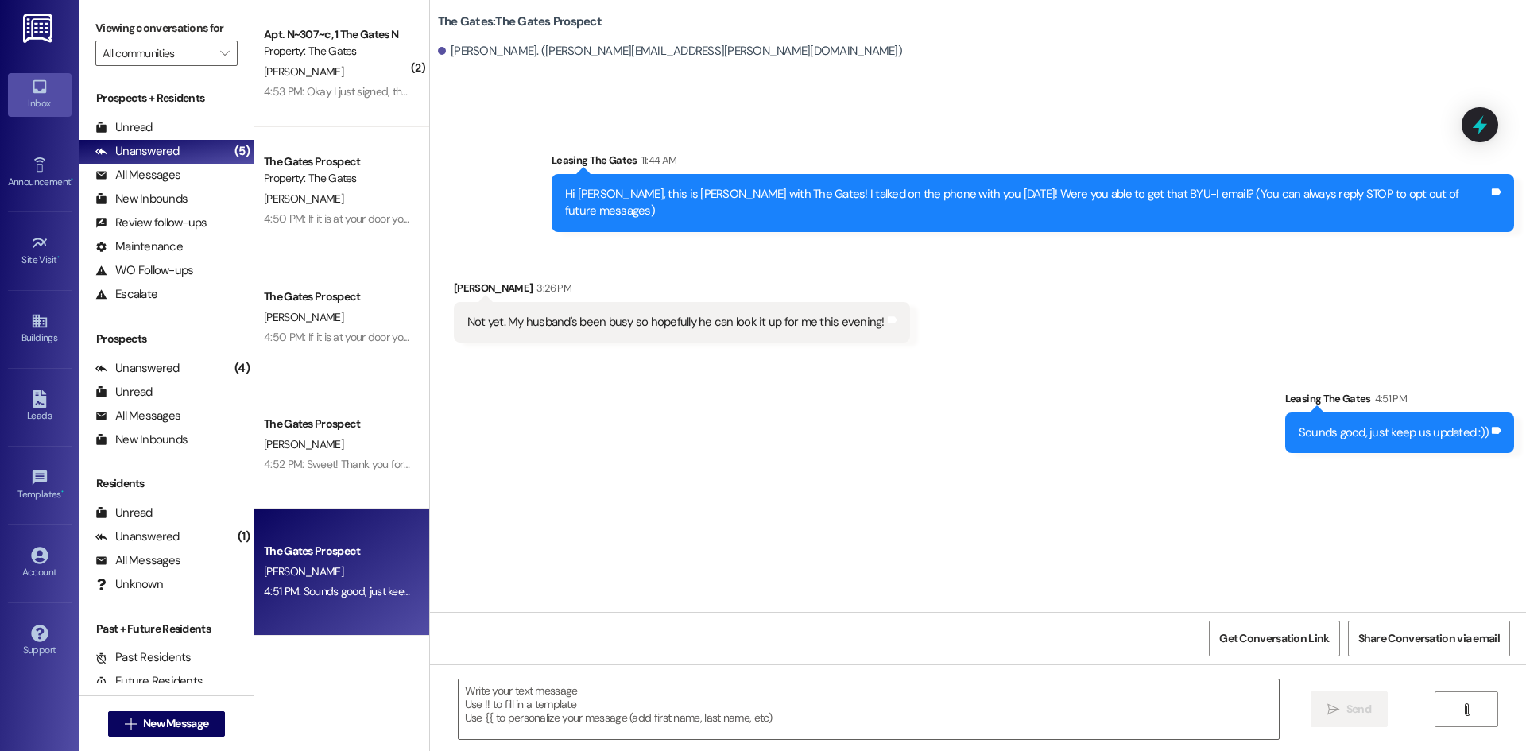
scroll to position [0, 0]
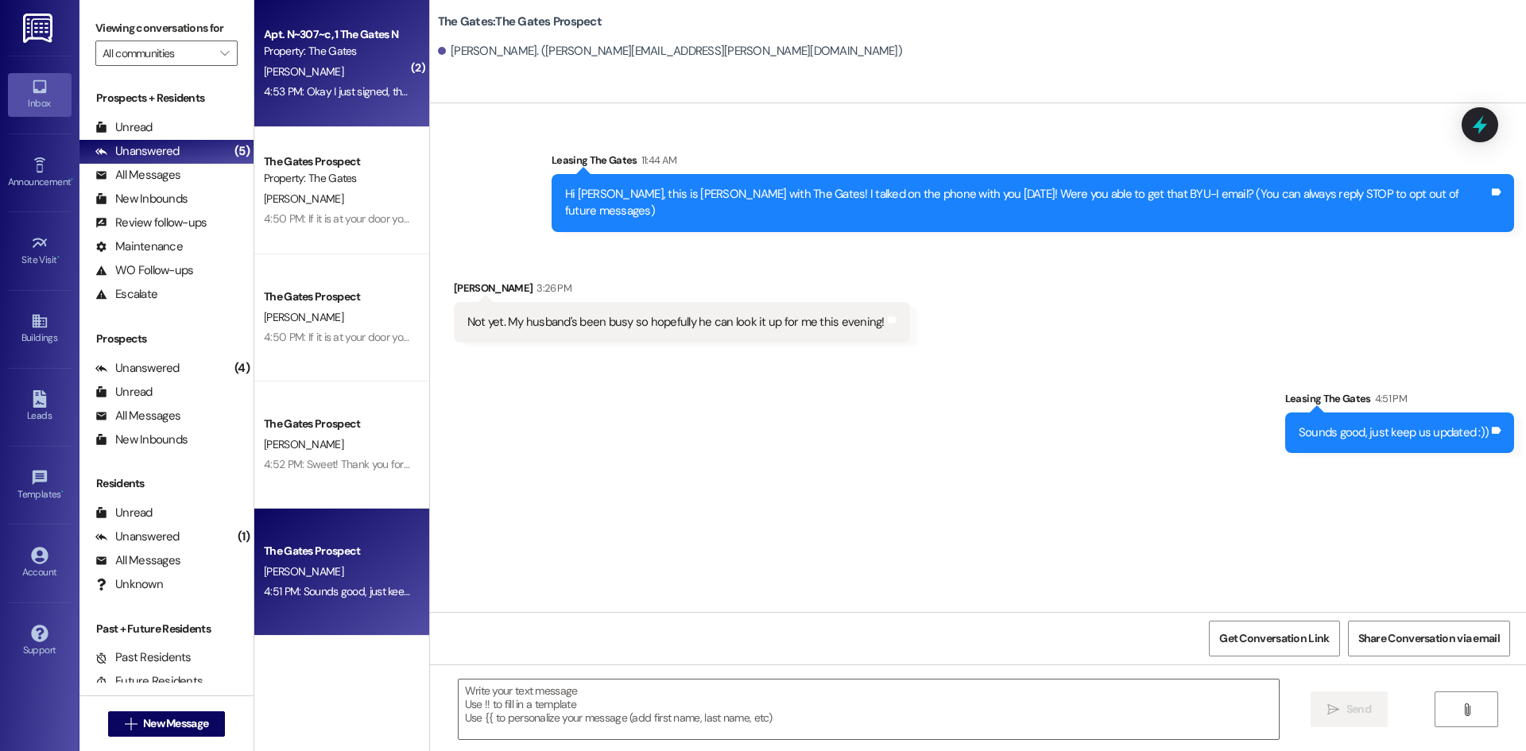
click at [377, 104] on div "Apt. N~307~c, 1 The Gates N Property: The Gates [PERSON_NAME] 4:53 PM: Okay I j…" at bounding box center [341, 63] width 175 height 127
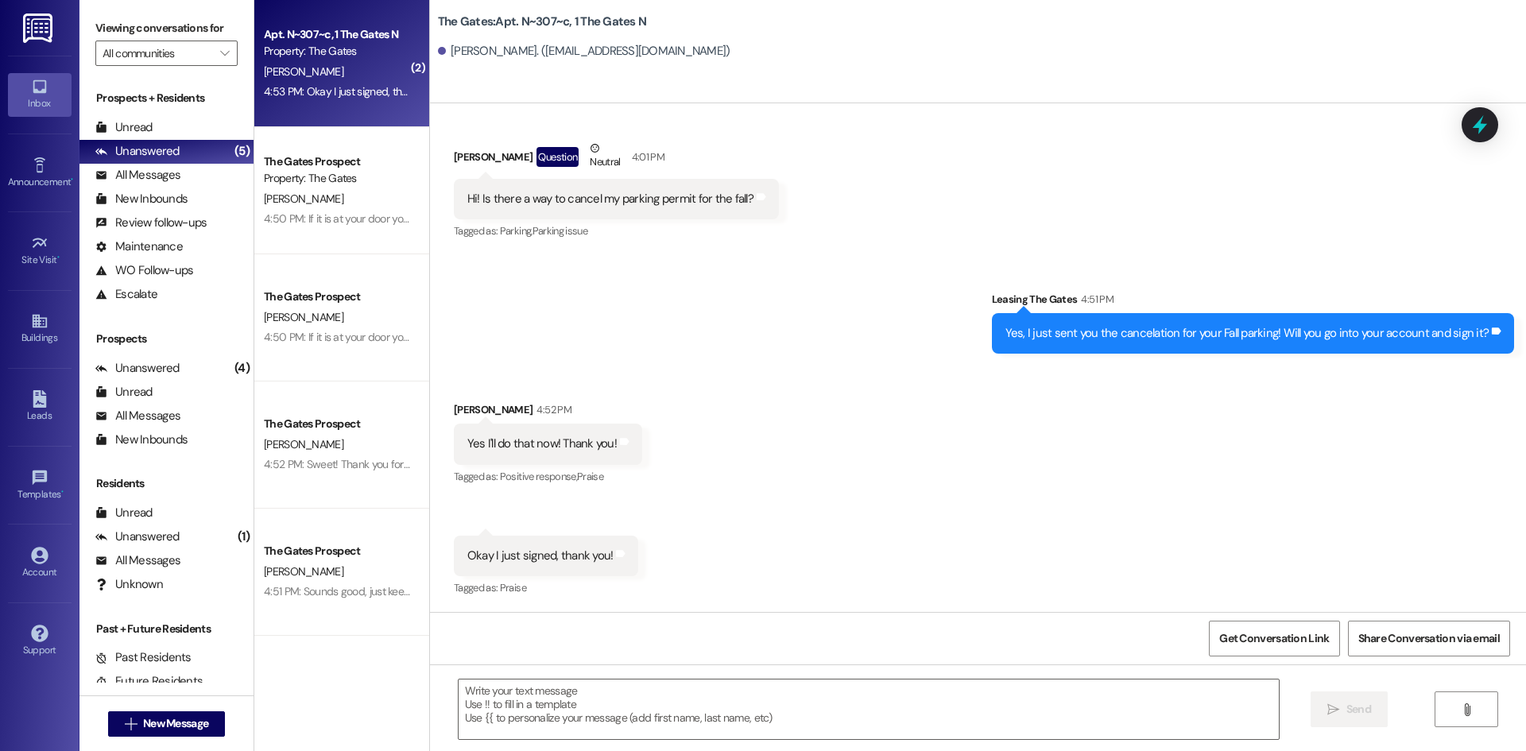
scroll to position [1120, 0]
